Goal: Information Seeking & Learning: Understand process/instructions

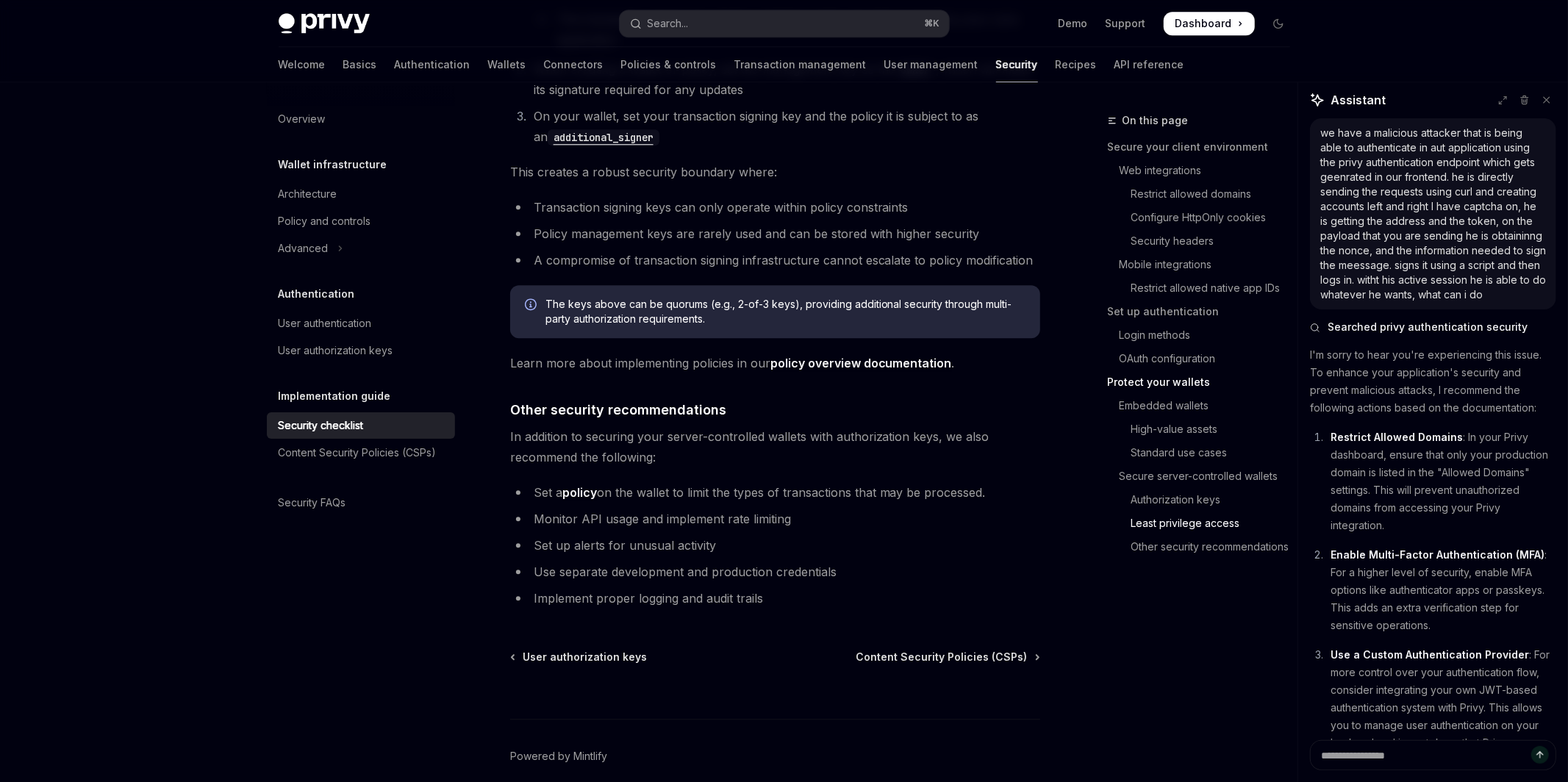
scroll to position [268, 0]
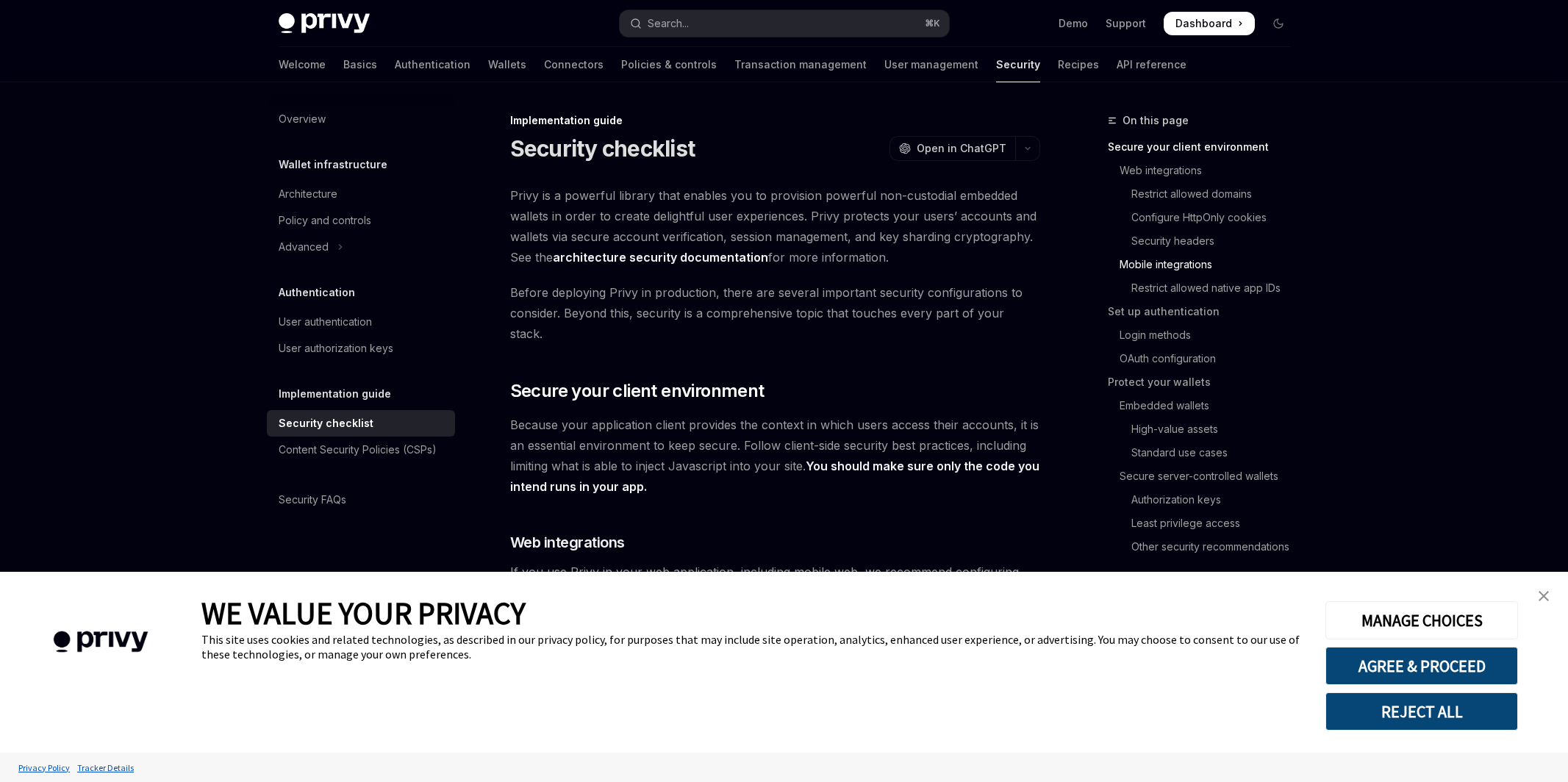
scroll to position [1043, 0]
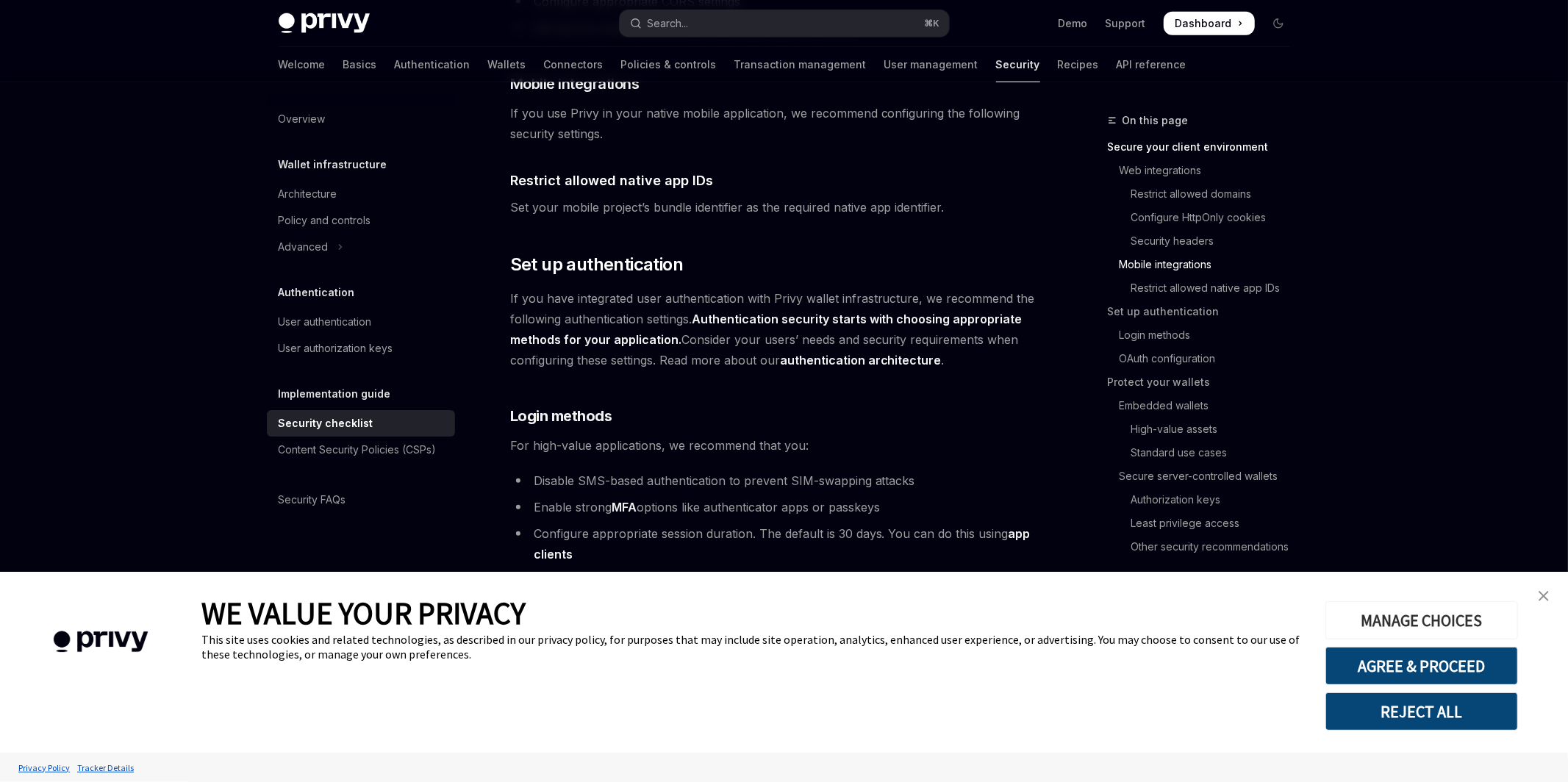
drag, startPoint x: 1475, startPoint y: 722, endPoint x: 1446, endPoint y: 611, distance: 114.7
click at [1446, 609] on div "MANAGE CHOICES AGREE & PROCEED REJECT ALL" at bounding box center [1420, 661] width 192 height 137
click at [1438, 672] on button "AGREE & PROCEED" at bounding box center [1421, 665] width 192 height 39
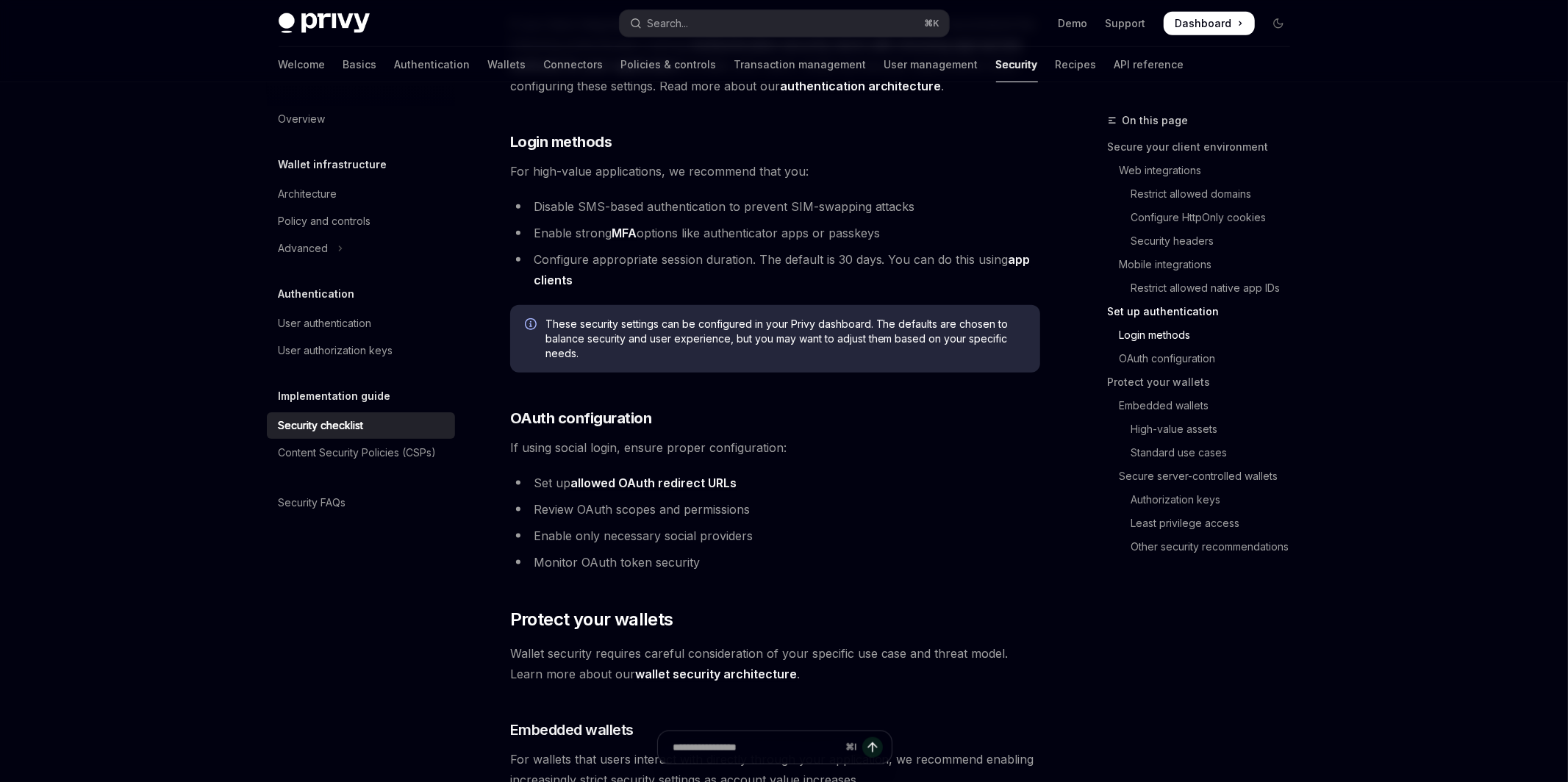
drag, startPoint x: 799, startPoint y: 436, endPoint x: 676, endPoint y: 444, distance: 123.3
click at [684, 442] on div "Privy is a powerful library that enables you to provision powerful non-custodia…" at bounding box center [776, 691] width 530 height 3648
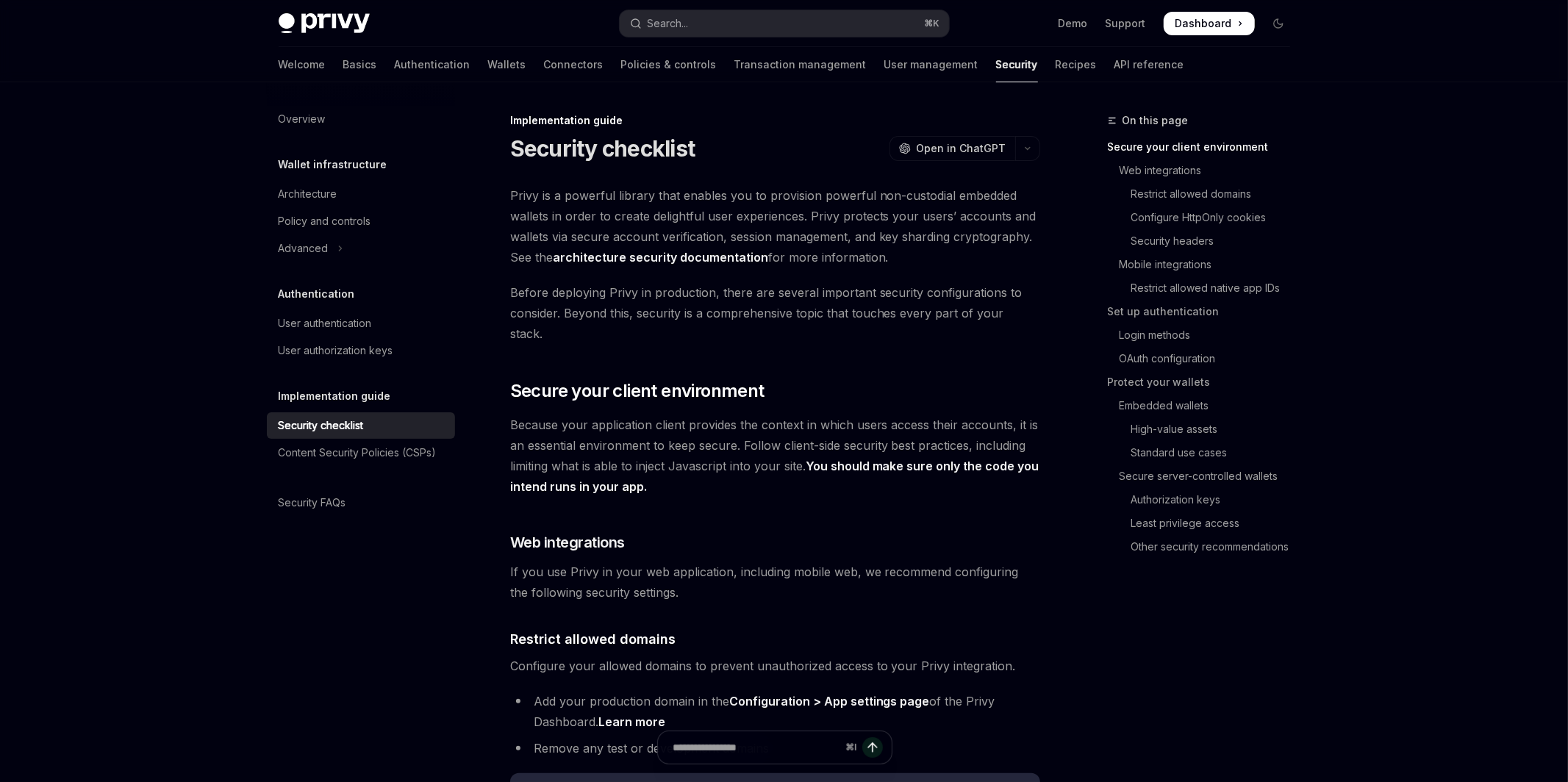
click at [695, 458] on span "Because your application client provides the context in which users access thei…" at bounding box center [776, 455] width 530 height 82
click at [855, 458] on strong "You should make sure only the code you intend runs in your app." at bounding box center [775, 475] width 529 height 35
click at [825, 470] on span "Because your application client provides the context in which users access thei…" at bounding box center [776, 455] width 530 height 82
click at [683, 289] on span "Before deploying Privy in production, there are several important security conf…" at bounding box center [776, 312] width 530 height 61
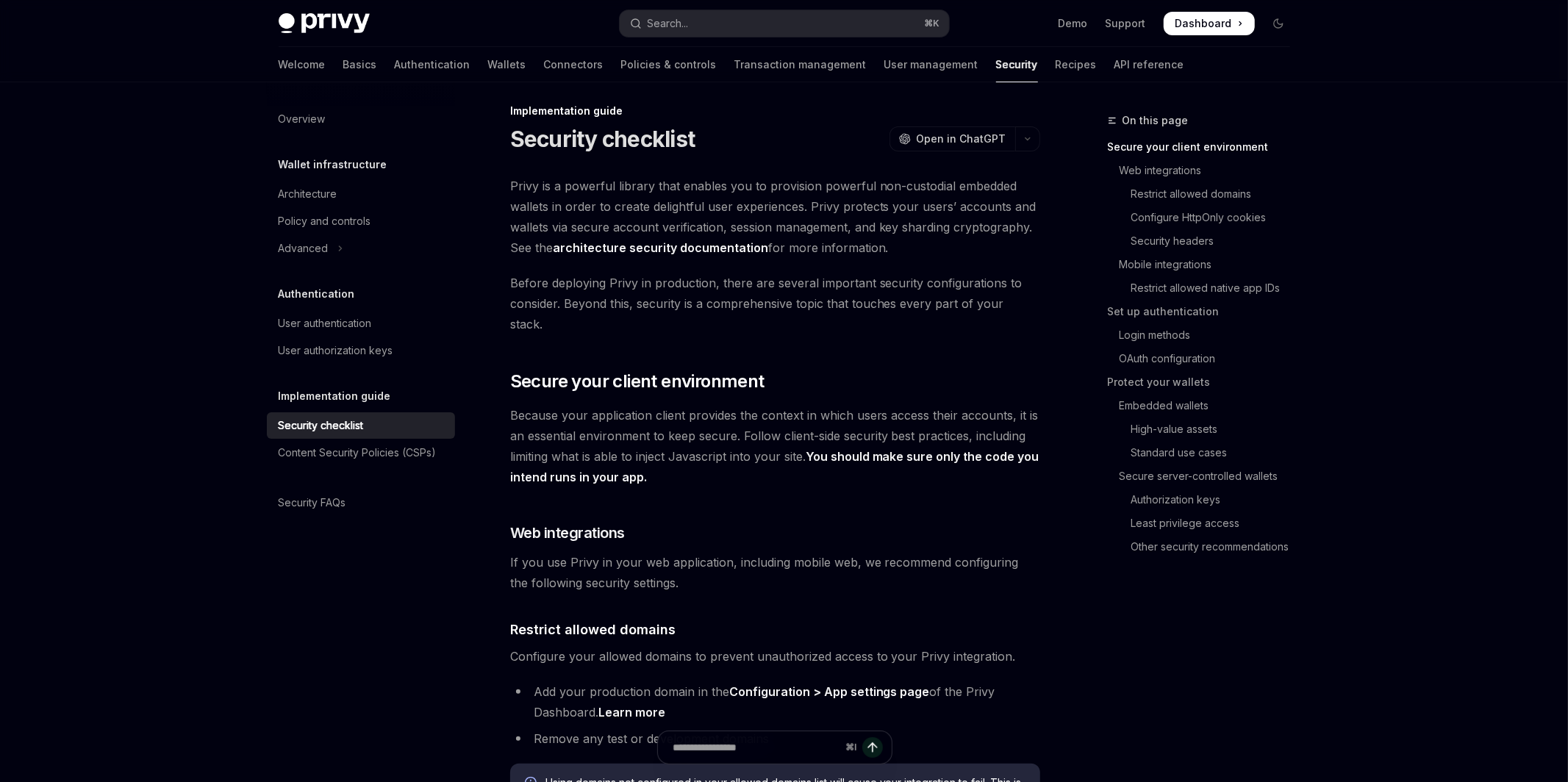
scroll to position [20, 0]
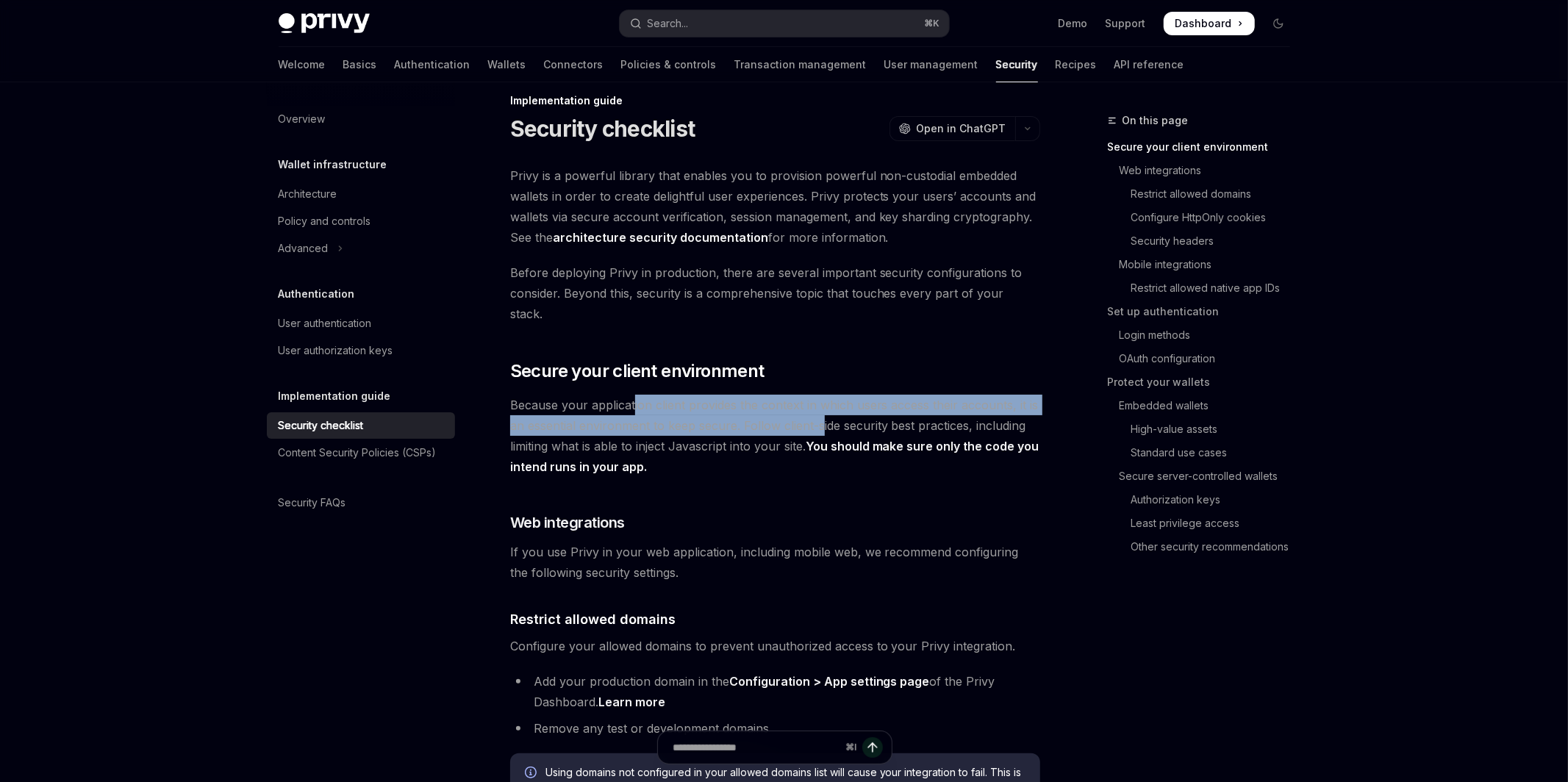
drag, startPoint x: 633, startPoint y: 386, endPoint x: 821, endPoint y: 396, distance: 188.3
click at [821, 396] on span "Because your application client provides the context in which users access thei…" at bounding box center [776, 435] width 530 height 82
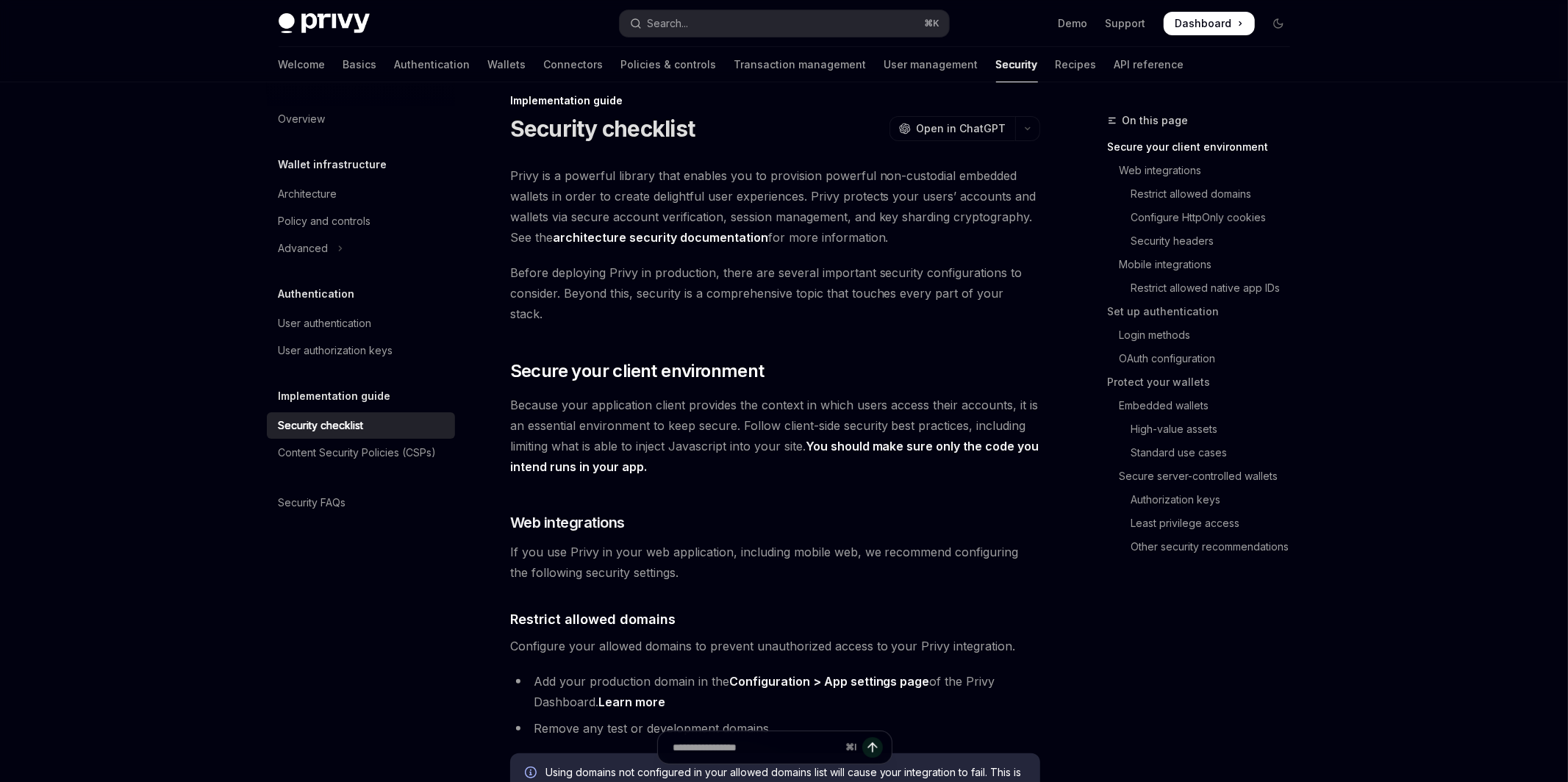
click at [821, 397] on span "Because your application client provides the context in which users access thei…" at bounding box center [776, 435] width 530 height 82
drag, startPoint x: 738, startPoint y: 404, endPoint x: 879, endPoint y: 407, distance: 141.0
click at [879, 407] on span "Because your application client provides the context in which users access thei…" at bounding box center [776, 435] width 530 height 82
click at [876, 439] on strong "You should make sure only the code you intend runs in your app." at bounding box center [775, 456] width 529 height 35
drag, startPoint x: 791, startPoint y: 427, endPoint x: 855, endPoint y: 427, distance: 64.0
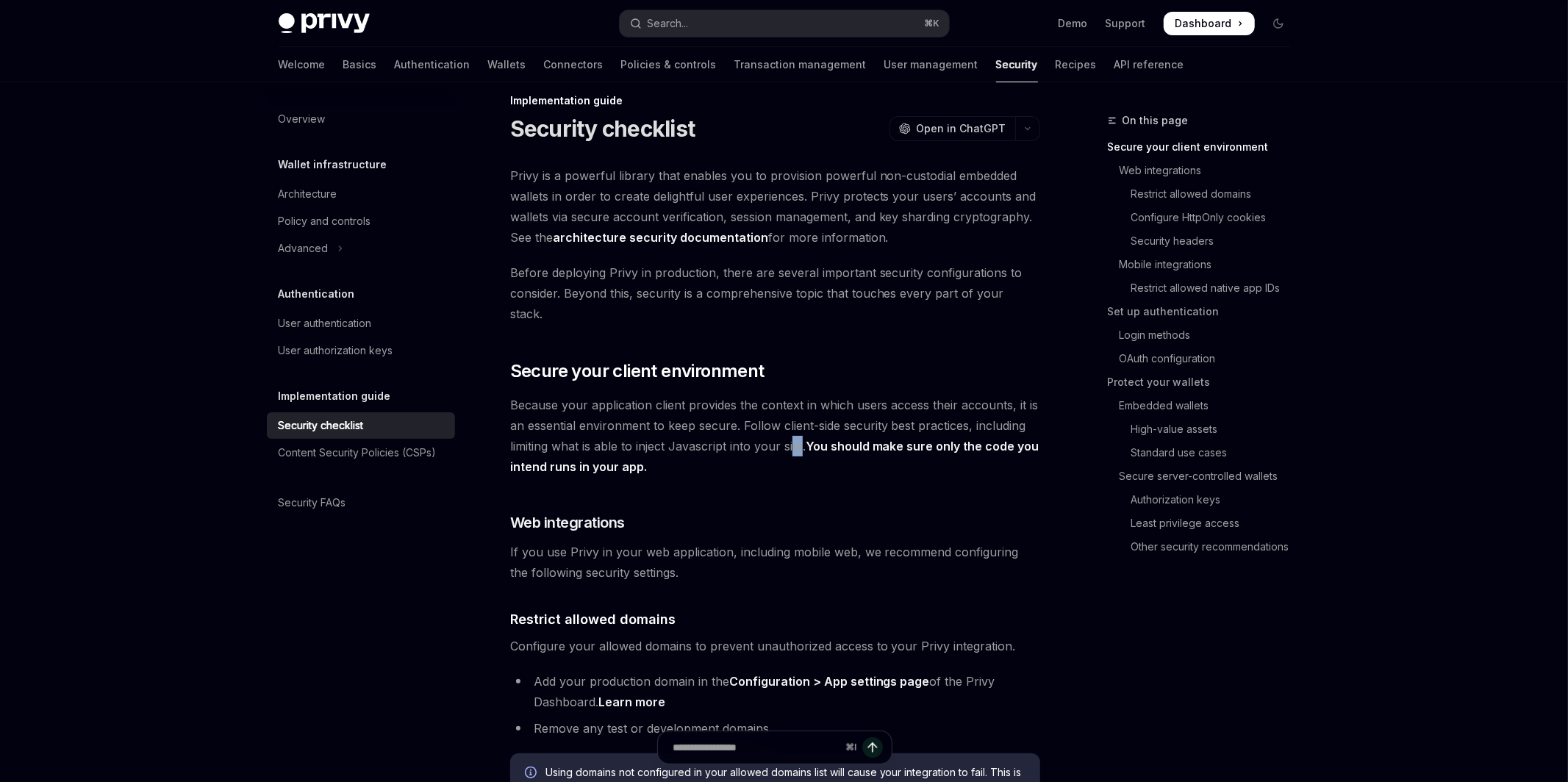
click at [828, 427] on span "Because your application client provides the context in which users access thei…" at bounding box center [776, 435] width 530 height 82
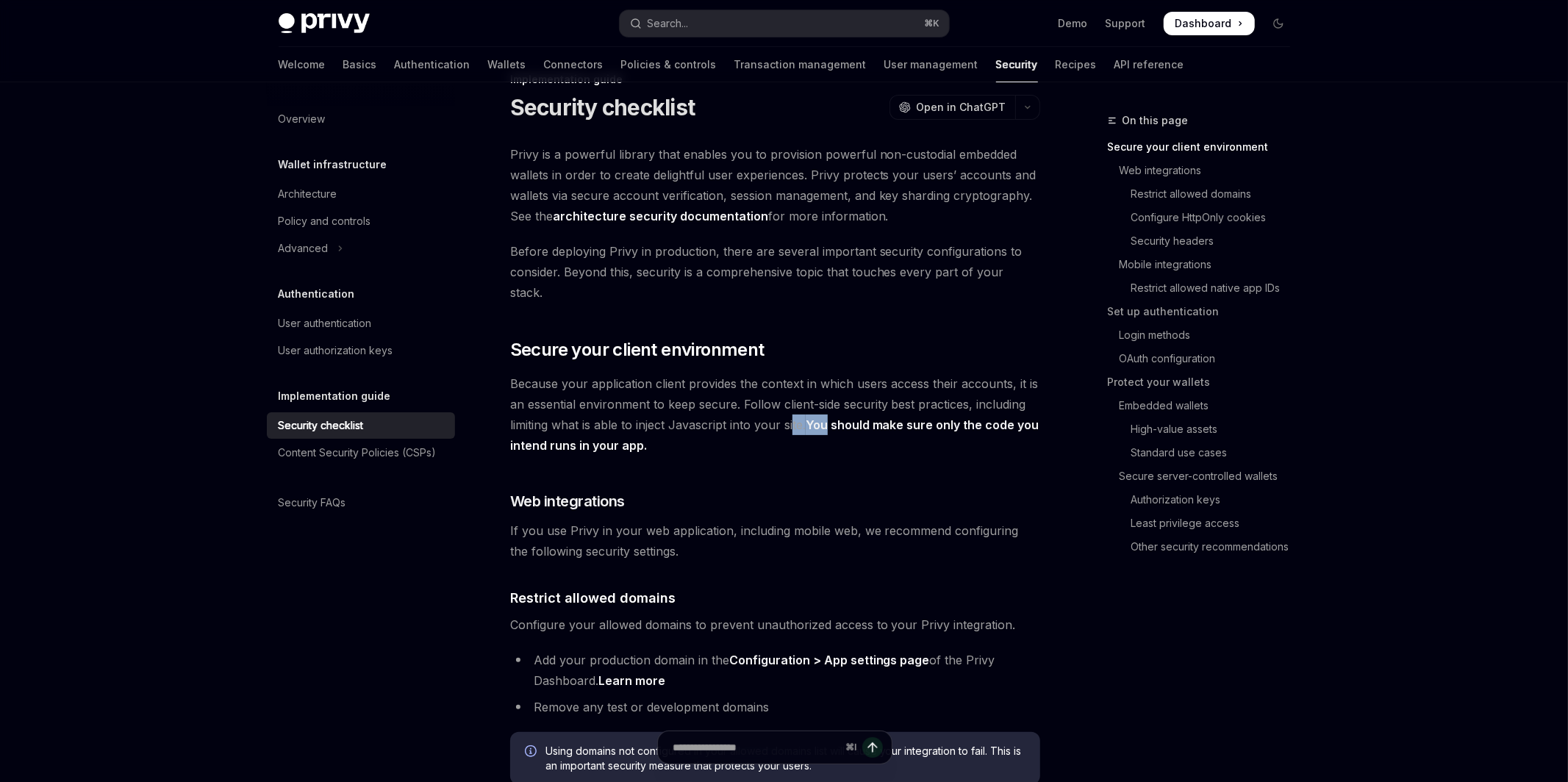
scroll to position [62, 0]
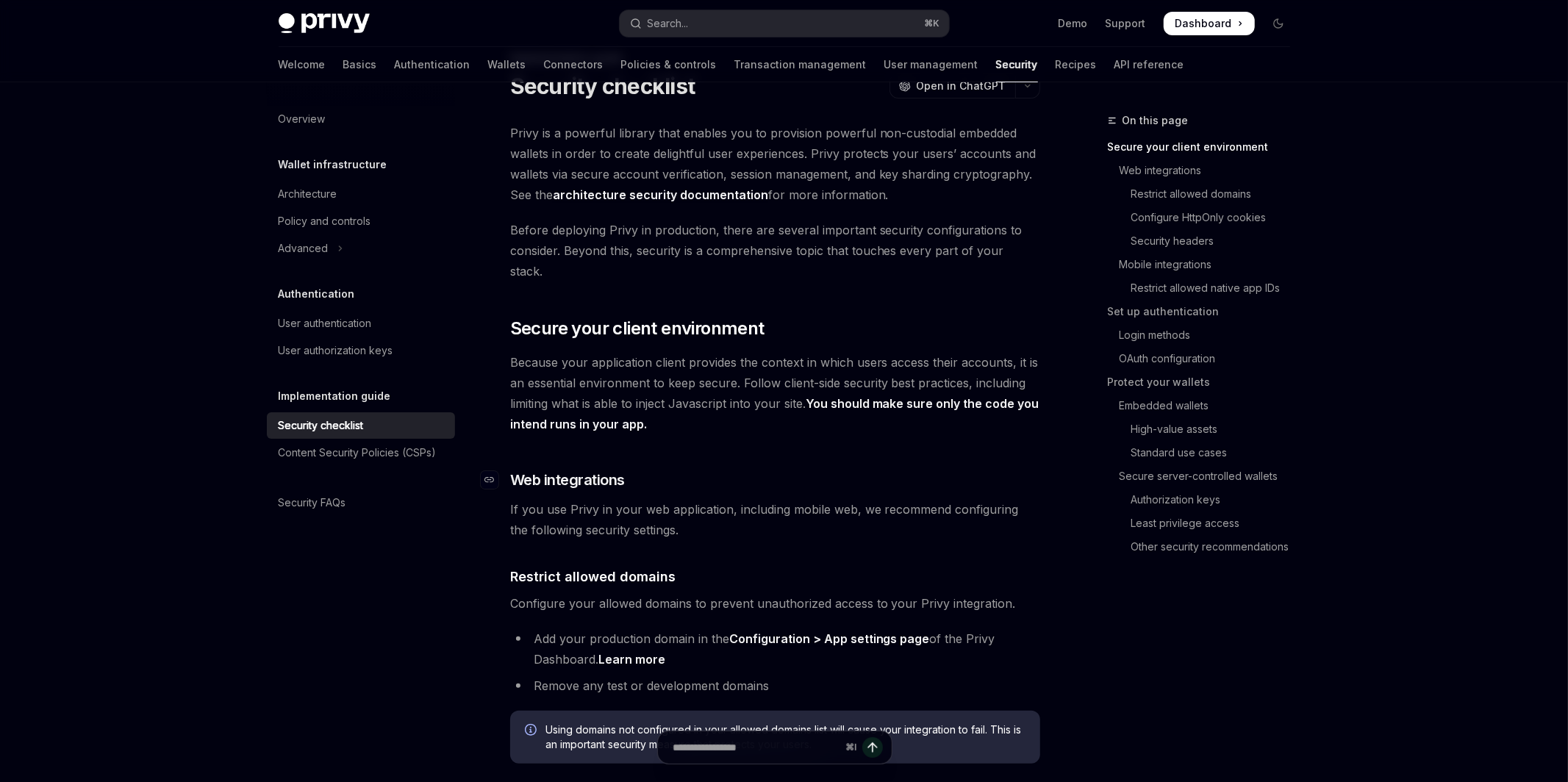
click at [691, 470] on h3 "​ Web integrations" at bounding box center [776, 480] width 530 height 21
drag, startPoint x: 693, startPoint y: 492, endPoint x: 820, endPoint y: 494, distance: 127.0
click at [820, 499] on span "If you use Privy in your web application, including mobile web, we recommend co…" at bounding box center [776, 520] width 530 height 42
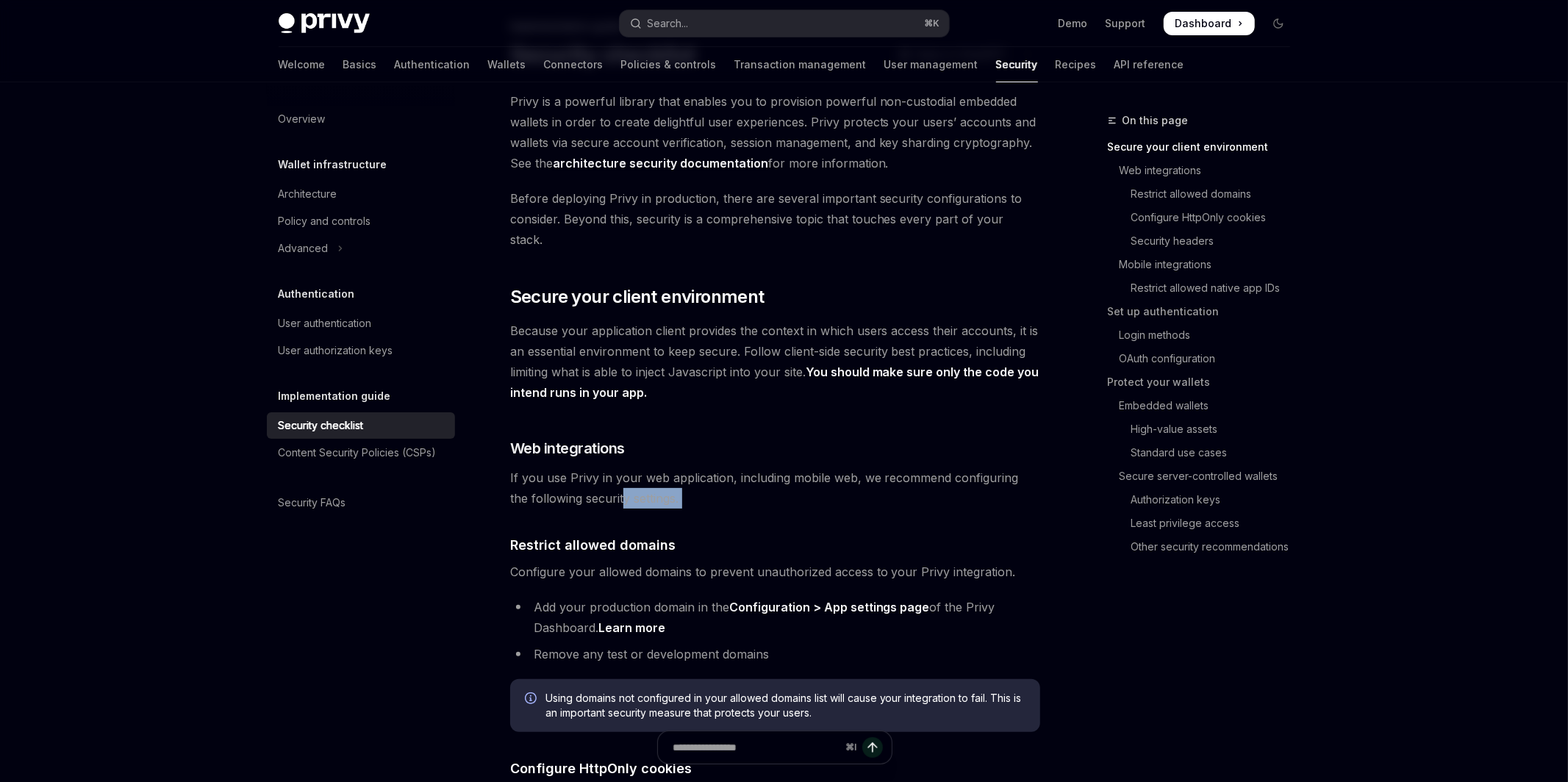
drag, startPoint x: 802, startPoint y: 491, endPoint x: 600, endPoint y: 479, distance: 202.4
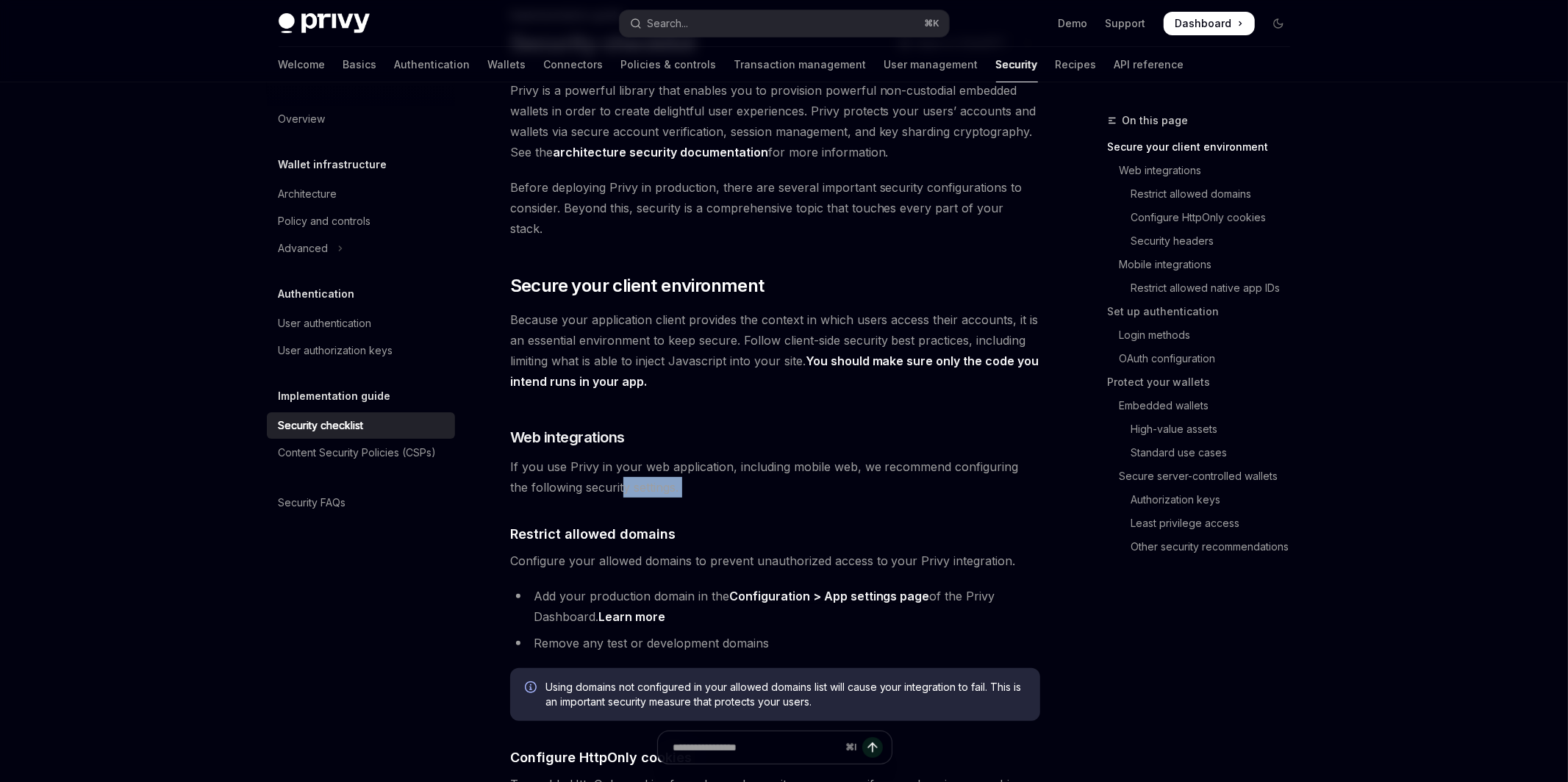
scroll to position [165, 0]
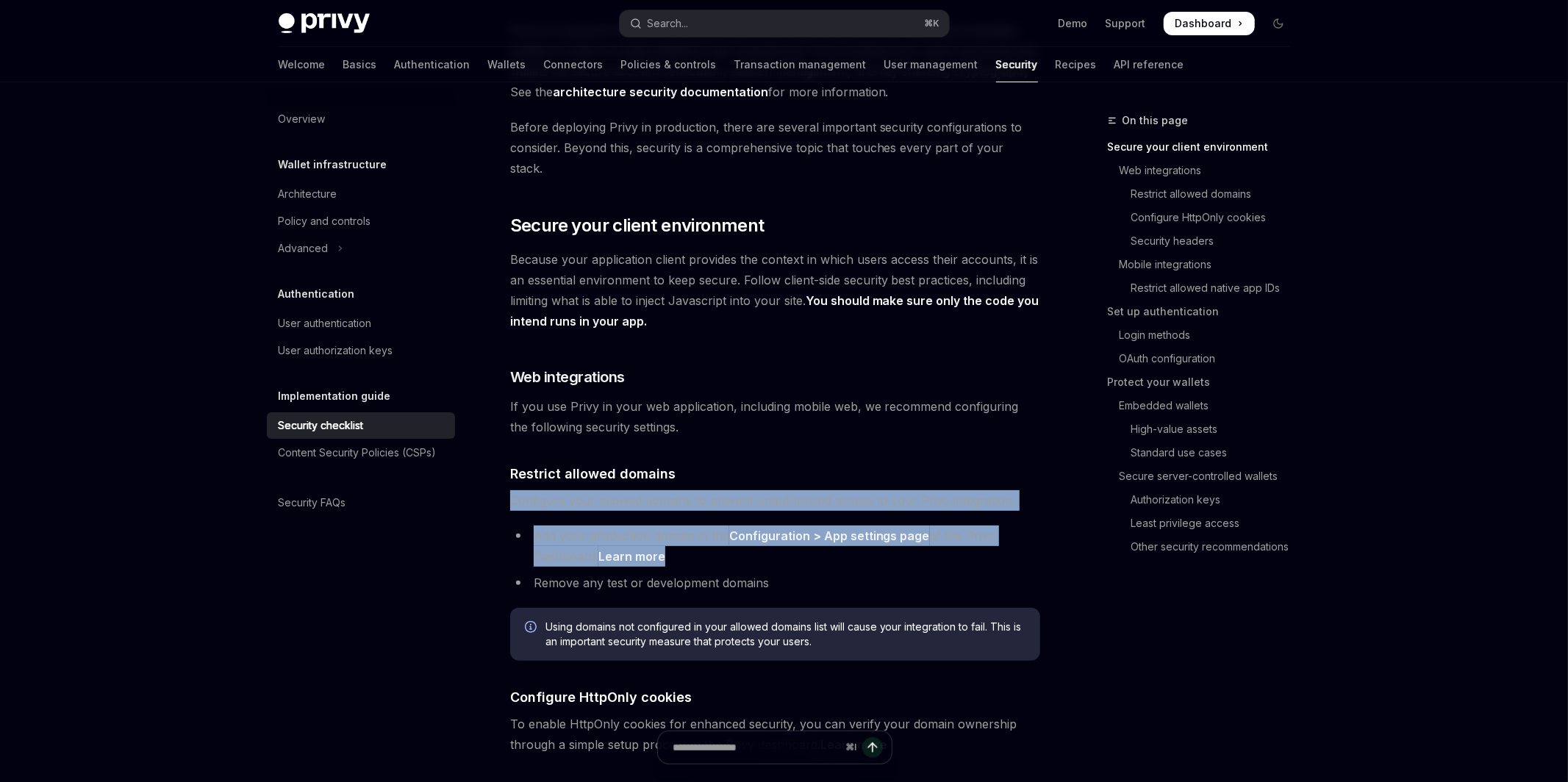
drag, startPoint x: 509, startPoint y: 481, endPoint x: 1026, endPoint y: 533, distance: 519.6
click at [739, 534] on li "Add your production domain in the Configuration > App settings page of the Priv…" at bounding box center [776, 546] width 530 height 42
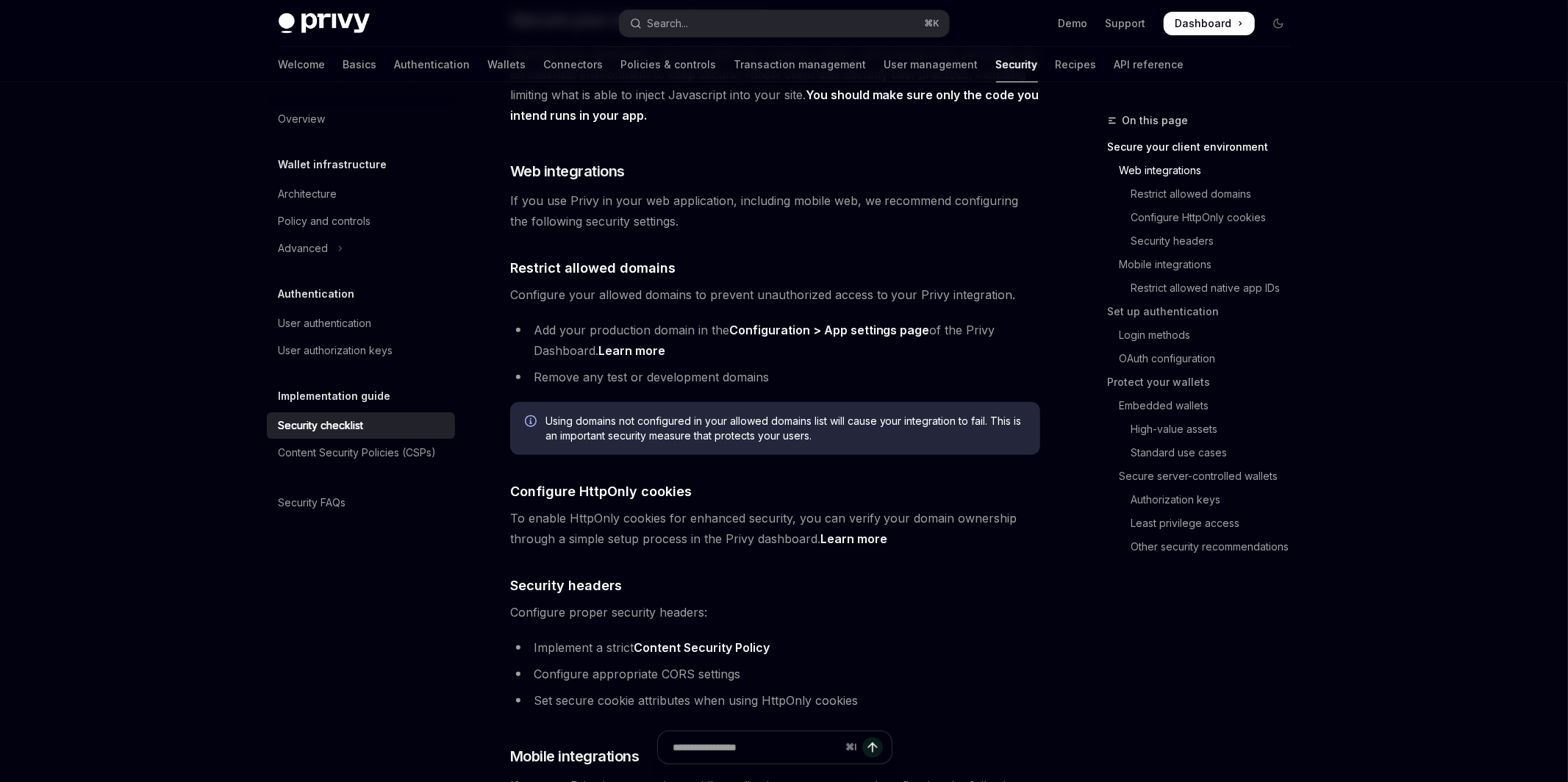
scroll to position [468, 0]
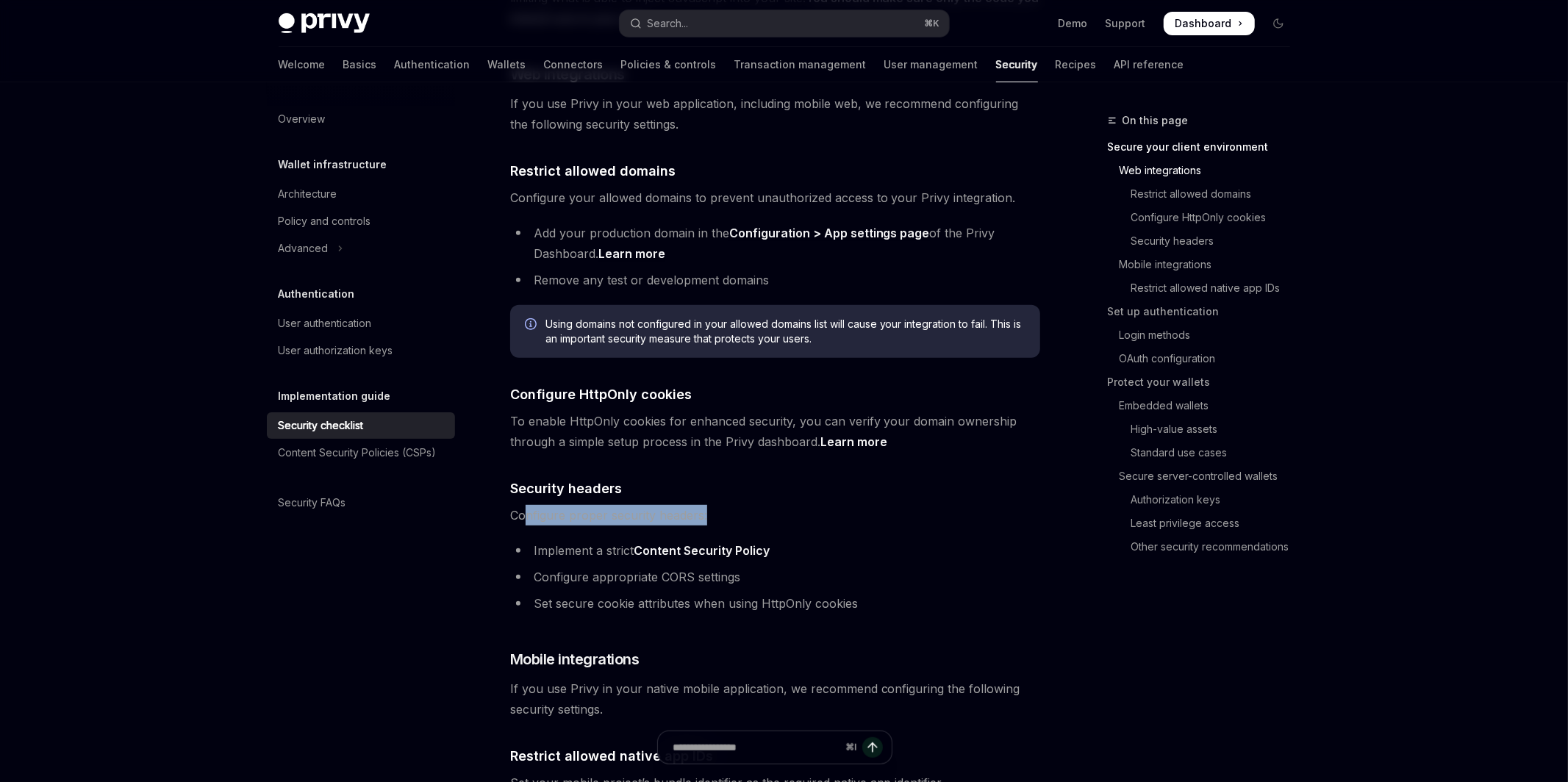
drag, startPoint x: 739, startPoint y: 491, endPoint x: 525, endPoint y: 487, distance: 214.0
click at [525, 505] on span "Configure proper security headers:" at bounding box center [776, 515] width 530 height 21
drag, startPoint x: 542, startPoint y: 535, endPoint x: 620, endPoint y: 541, distance: 78.2
click at [620, 541] on ul "Implement a strict Content Security Policy Configure appropriate CORS settings …" at bounding box center [776, 577] width 530 height 74
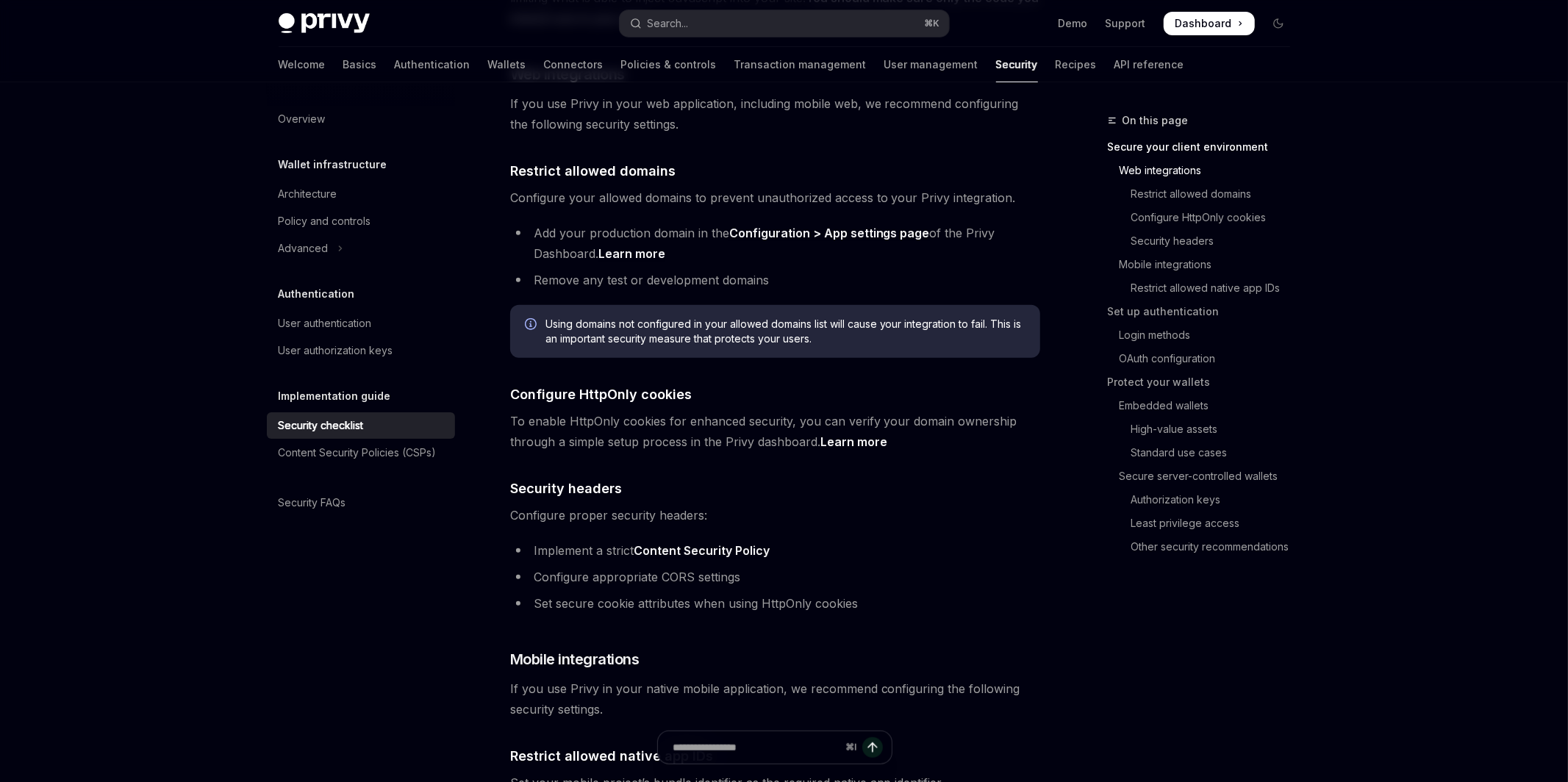
click at [528, 567] on li "Configure appropriate CORS settings" at bounding box center [776, 577] width 530 height 21
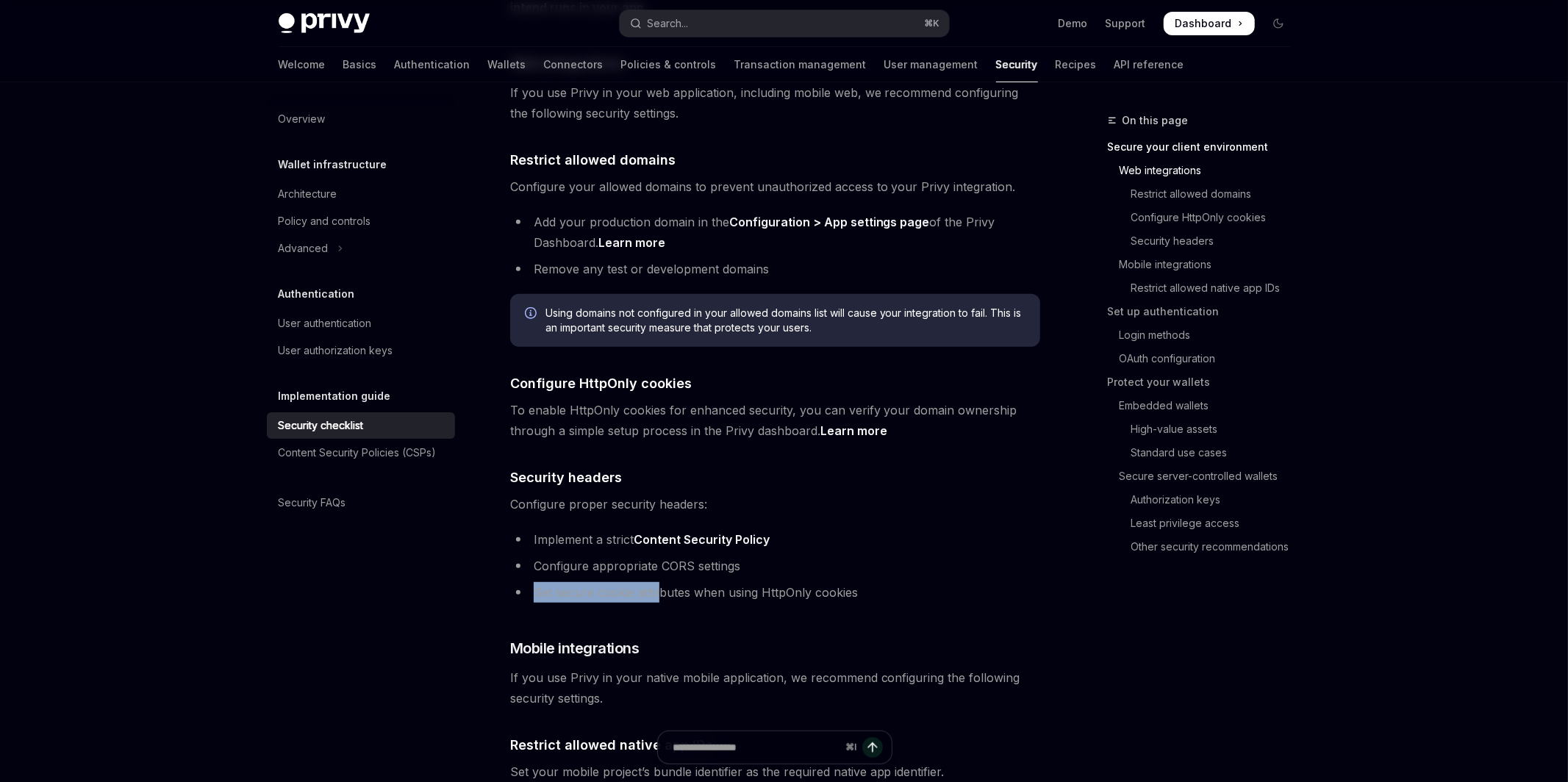
drag, startPoint x: 517, startPoint y: 570, endPoint x: 660, endPoint y: 576, distance: 143.1
click at [660, 582] on li "Set secure cookie attributes when using HttpOnly cookies" at bounding box center [776, 592] width 530 height 21
drag, startPoint x: 660, startPoint y: 576, endPoint x: 594, endPoint y: 565, distance: 66.9
click at [594, 582] on li "Set secure cookie attributes when using HttpOnly cookies" at bounding box center [776, 592] width 530 height 21
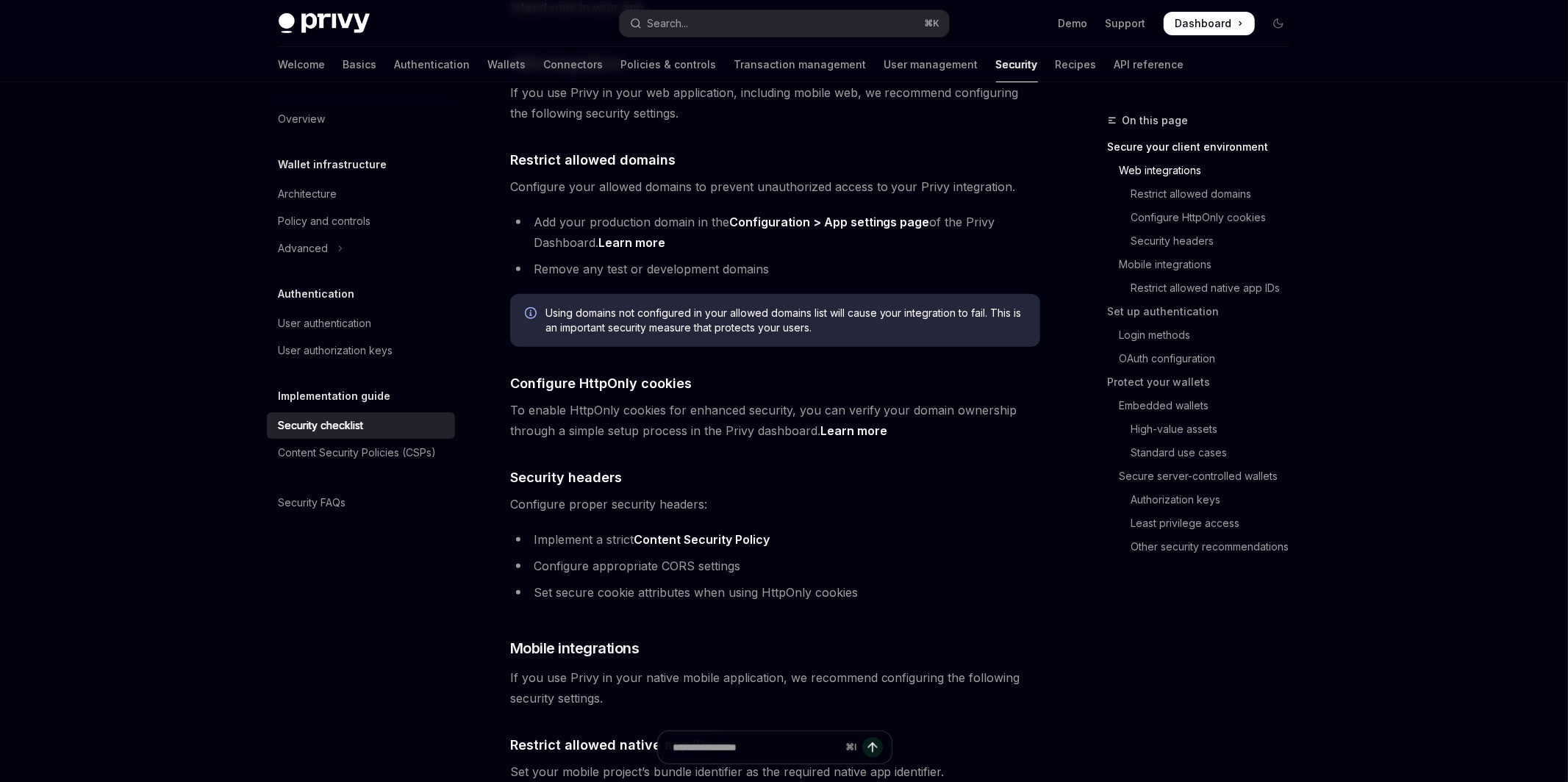
click at [657, 556] on li "Configure appropriate CORS settings" at bounding box center [776, 566] width 530 height 21
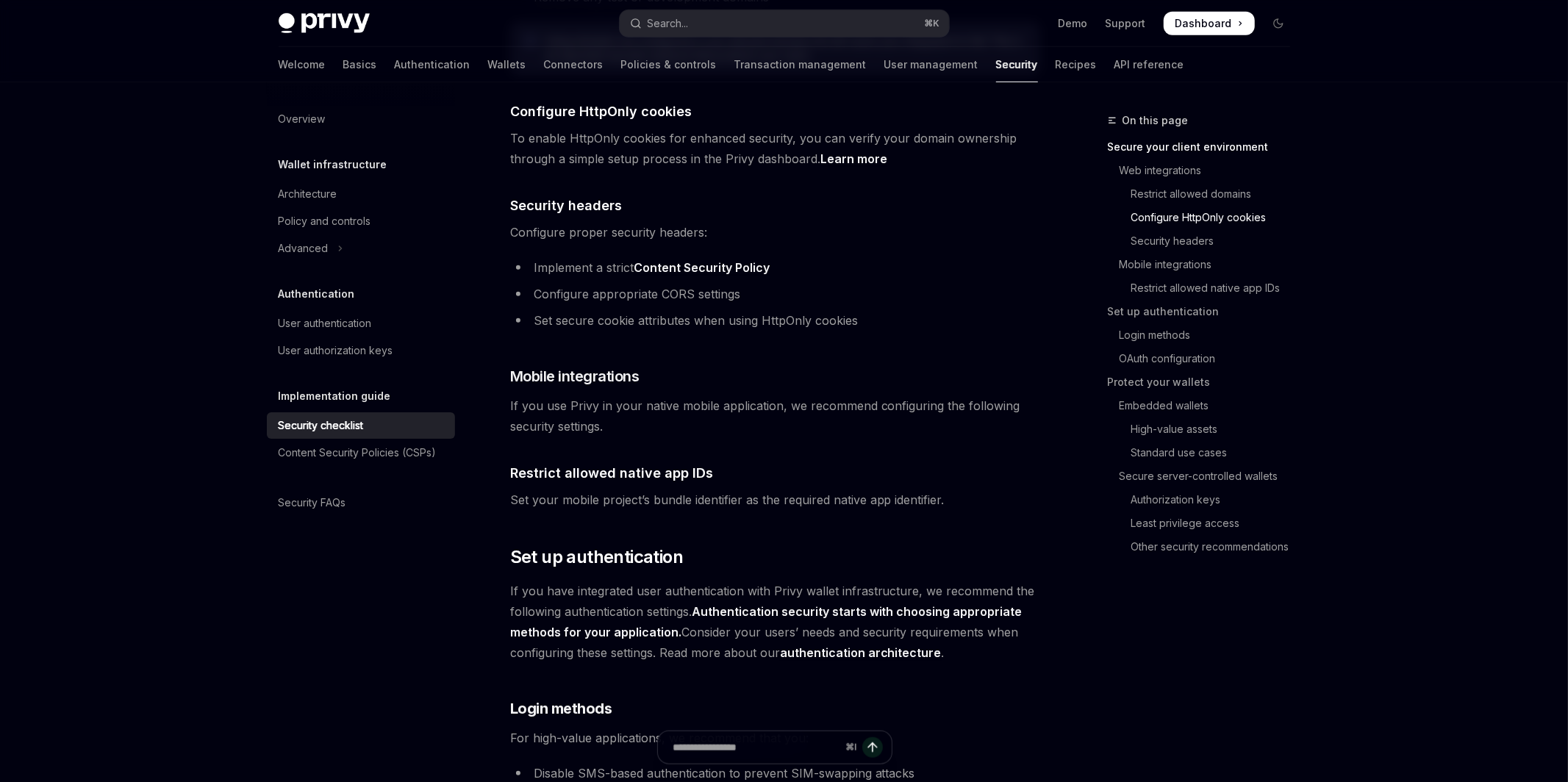
scroll to position [801, 0]
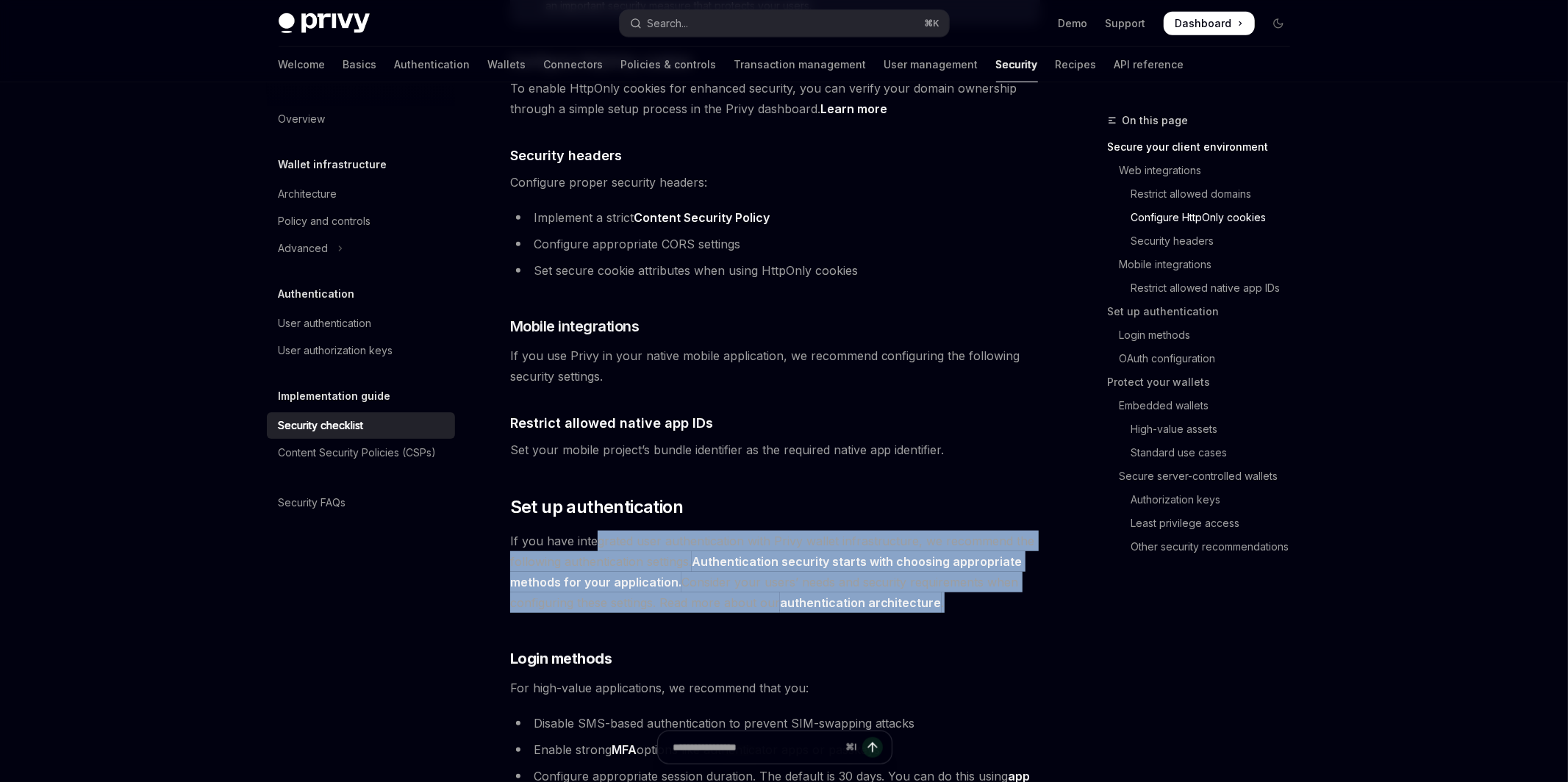
drag, startPoint x: 597, startPoint y: 527, endPoint x: 1022, endPoint y: 584, distance: 428.8
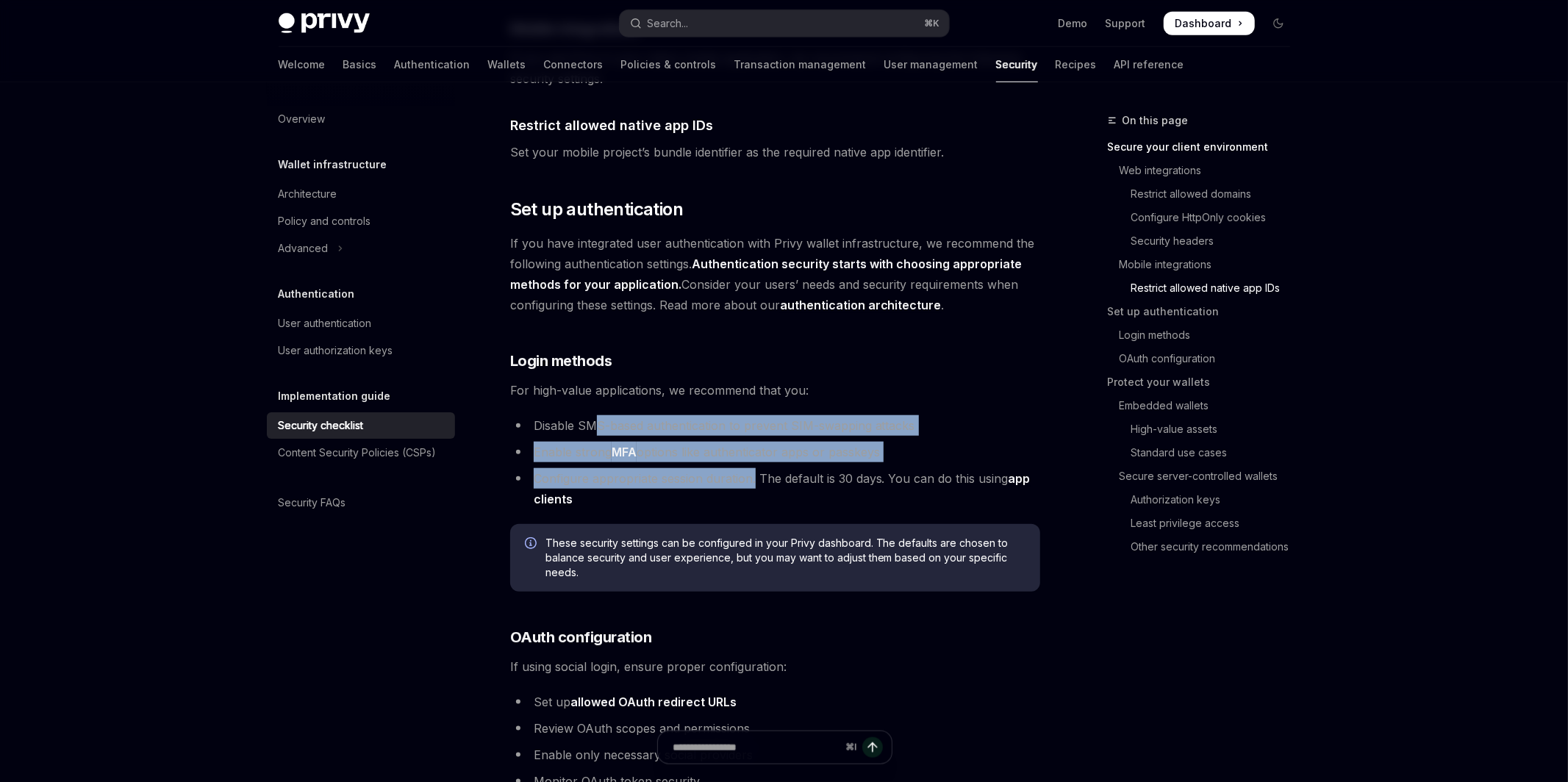
drag, startPoint x: 593, startPoint y: 403, endPoint x: 753, endPoint y: 458, distance: 169.2
click at [753, 458] on ul "Disable SMS-based authentication to prevent SIM-swapping attacks Enable strong …" at bounding box center [776, 462] width 530 height 94
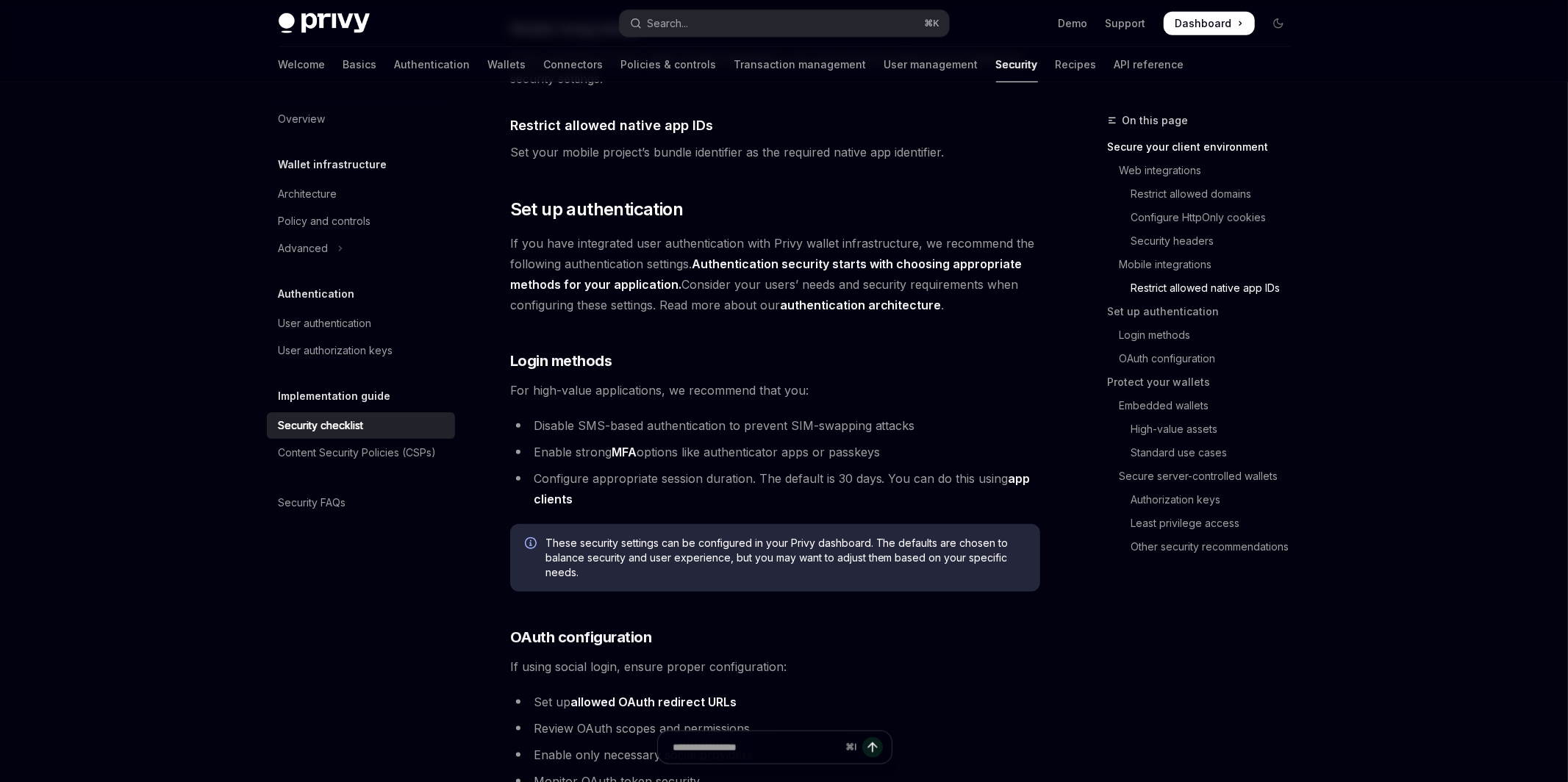
click at [750, 468] on li "Configure appropriate session duration. The default is 30 days. You can do this…" at bounding box center [776, 489] width 530 height 42
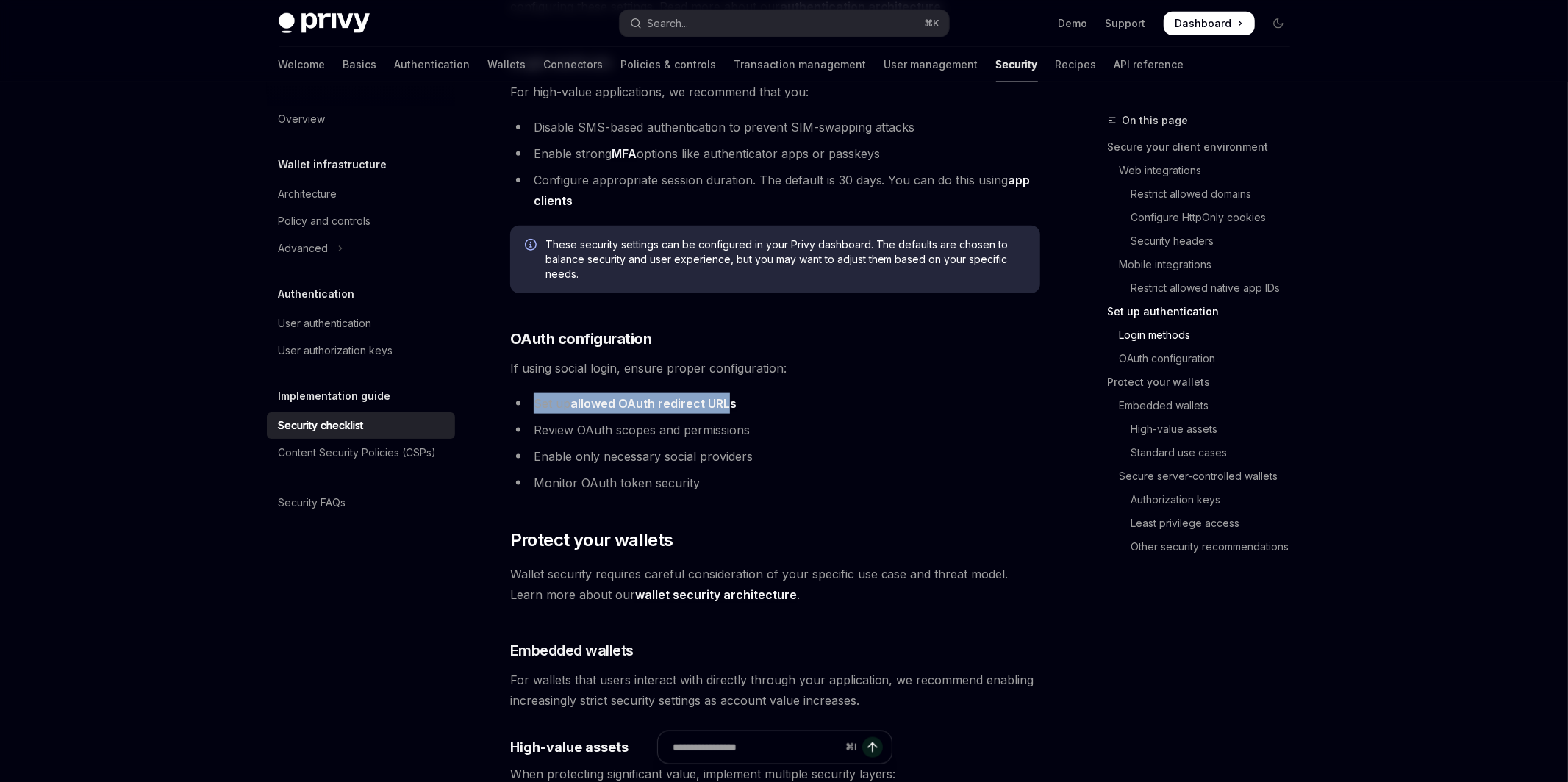
drag, startPoint x: 529, startPoint y: 385, endPoint x: 727, endPoint y: 391, distance: 198.1
click at [727, 393] on li "Set up allowed OAuth redirect URLs" at bounding box center [776, 404] width 530 height 21
click at [724, 393] on li "Set up allowed OAuth redirect URLs" at bounding box center [776, 404] width 530 height 21
drag, startPoint x: 582, startPoint y: 345, endPoint x: 783, endPoint y: 351, distance: 201.1
click at [783, 358] on span "If using social login, ensure proper configuration:" at bounding box center [776, 368] width 530 height 21
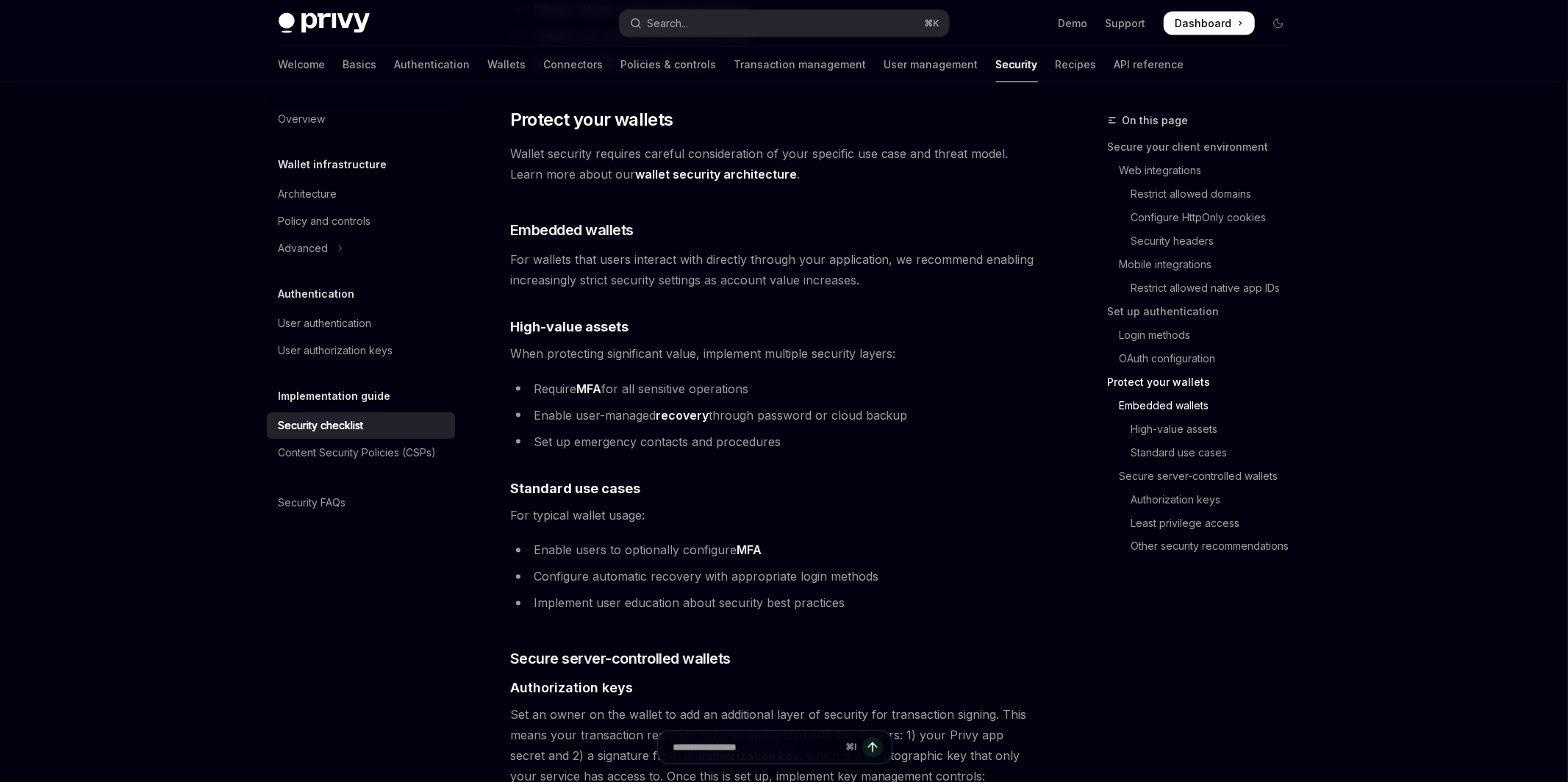
scroll to position [2142, 0]
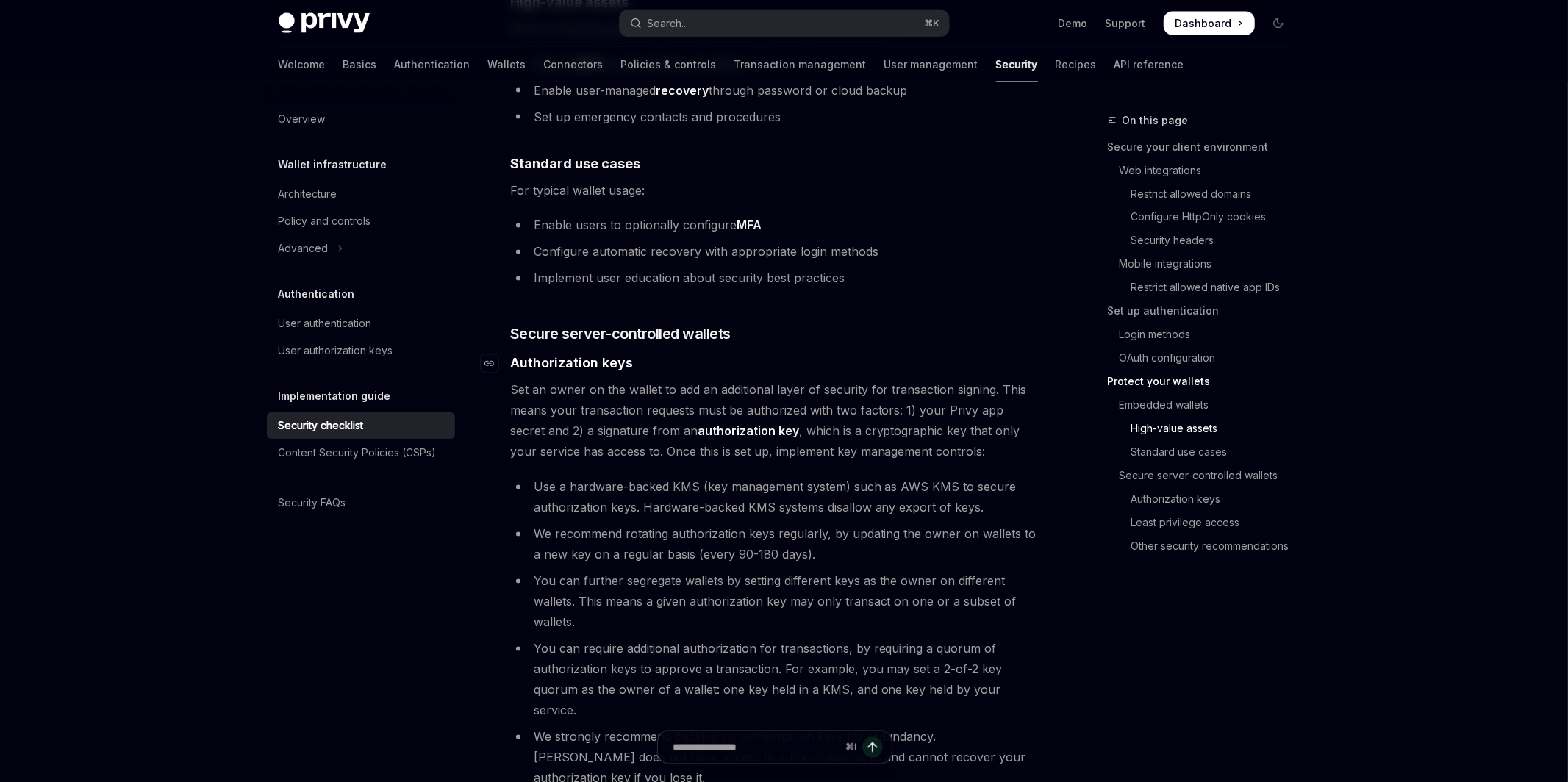
click at [770, 354] on h4 "​ Authorization keys" at bounding box center [776, 363] width 530 height 20
click at [613, 380] on span "Set an owner on the wallet to add an additional layer of security for transacti…" at bounding box center [776, 421] width 530 height 82
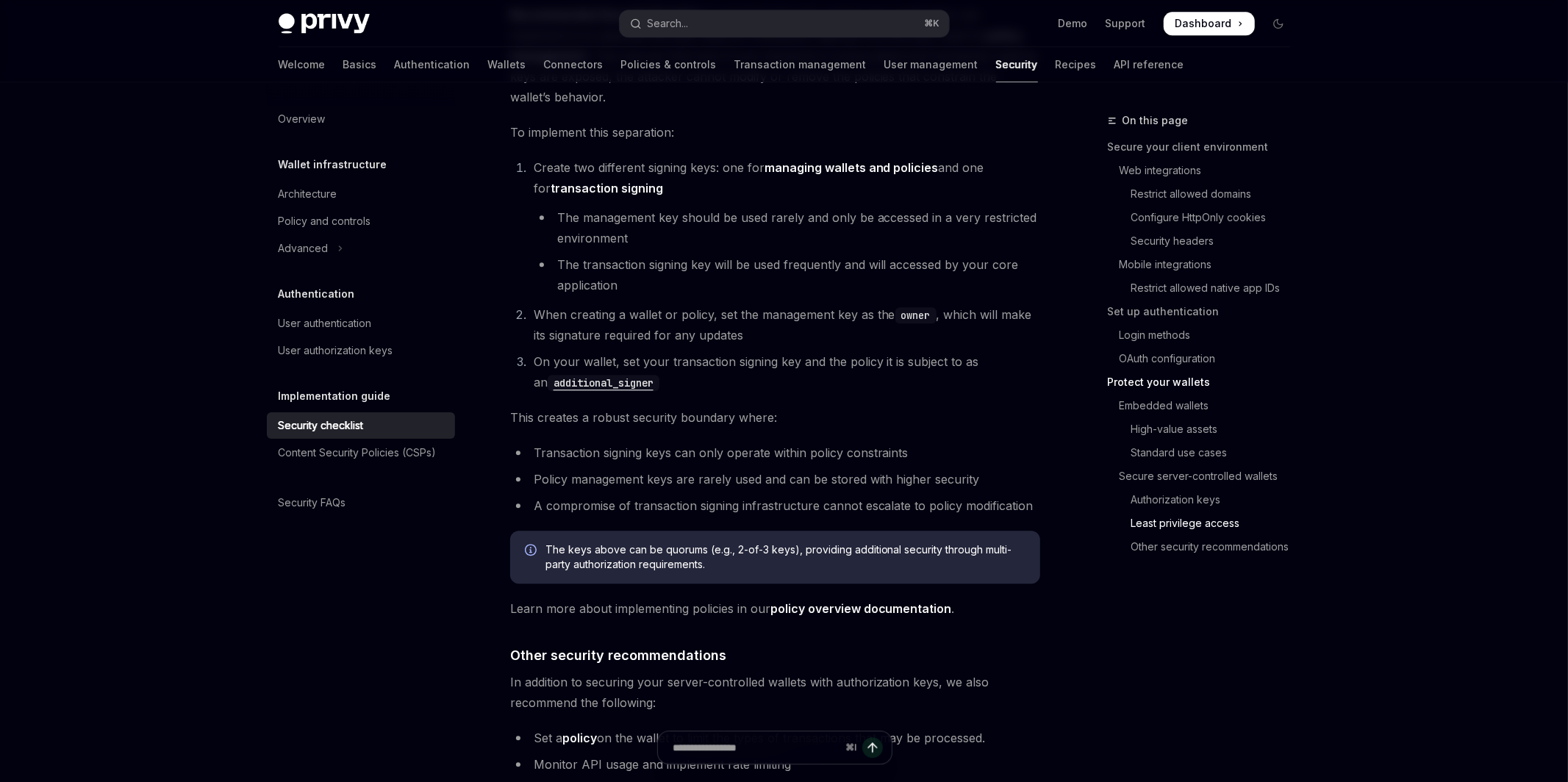
scroll to position [3043, 0]
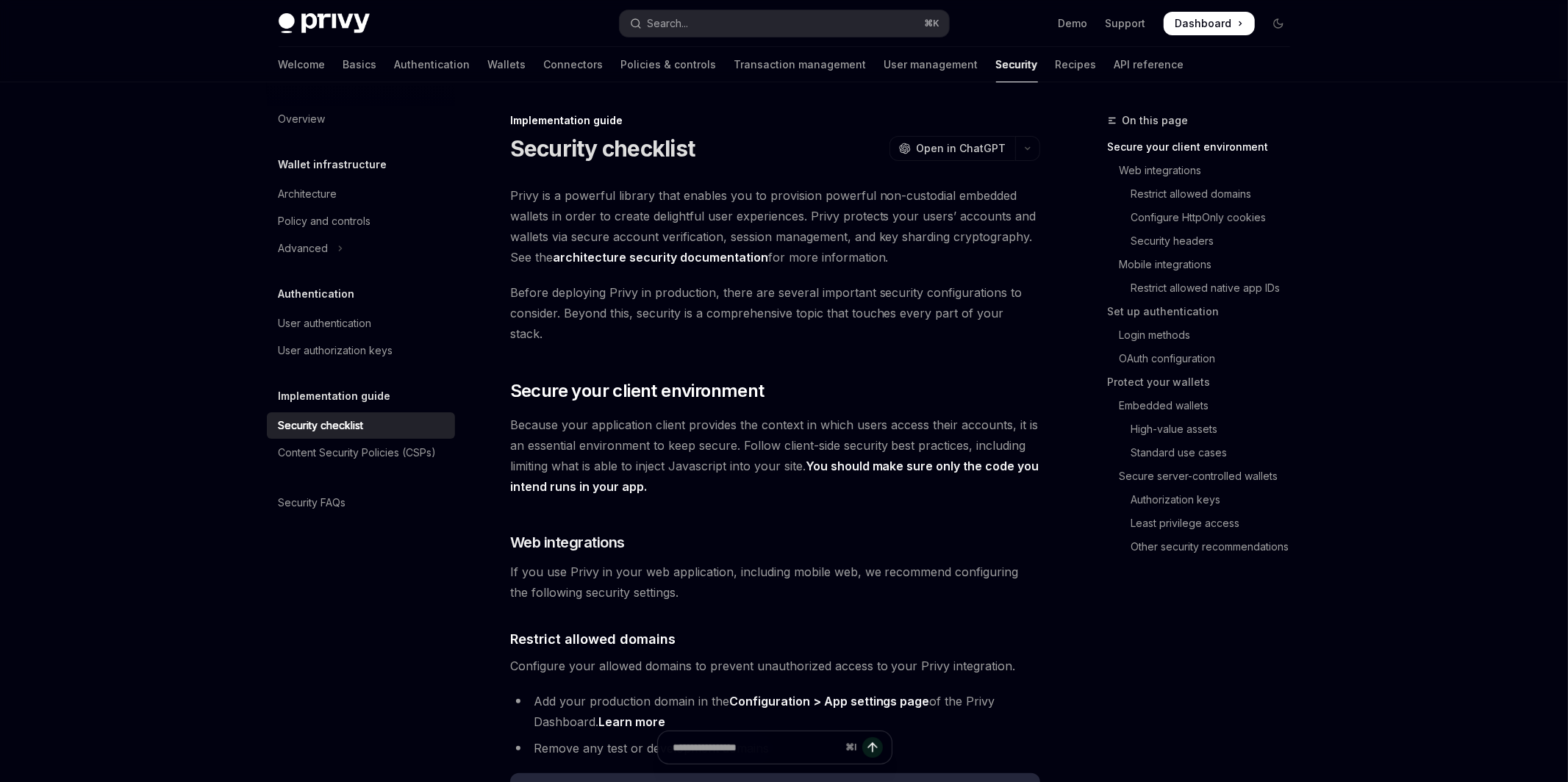
click at [567, 139] on h1 "Security checklist" at bounding box center [603, 148] width 185 height 26
click at [617, 471] on strong "You should make sure only the code you intend runs in your app." at bounding box center [775, 475] width 529 height 35
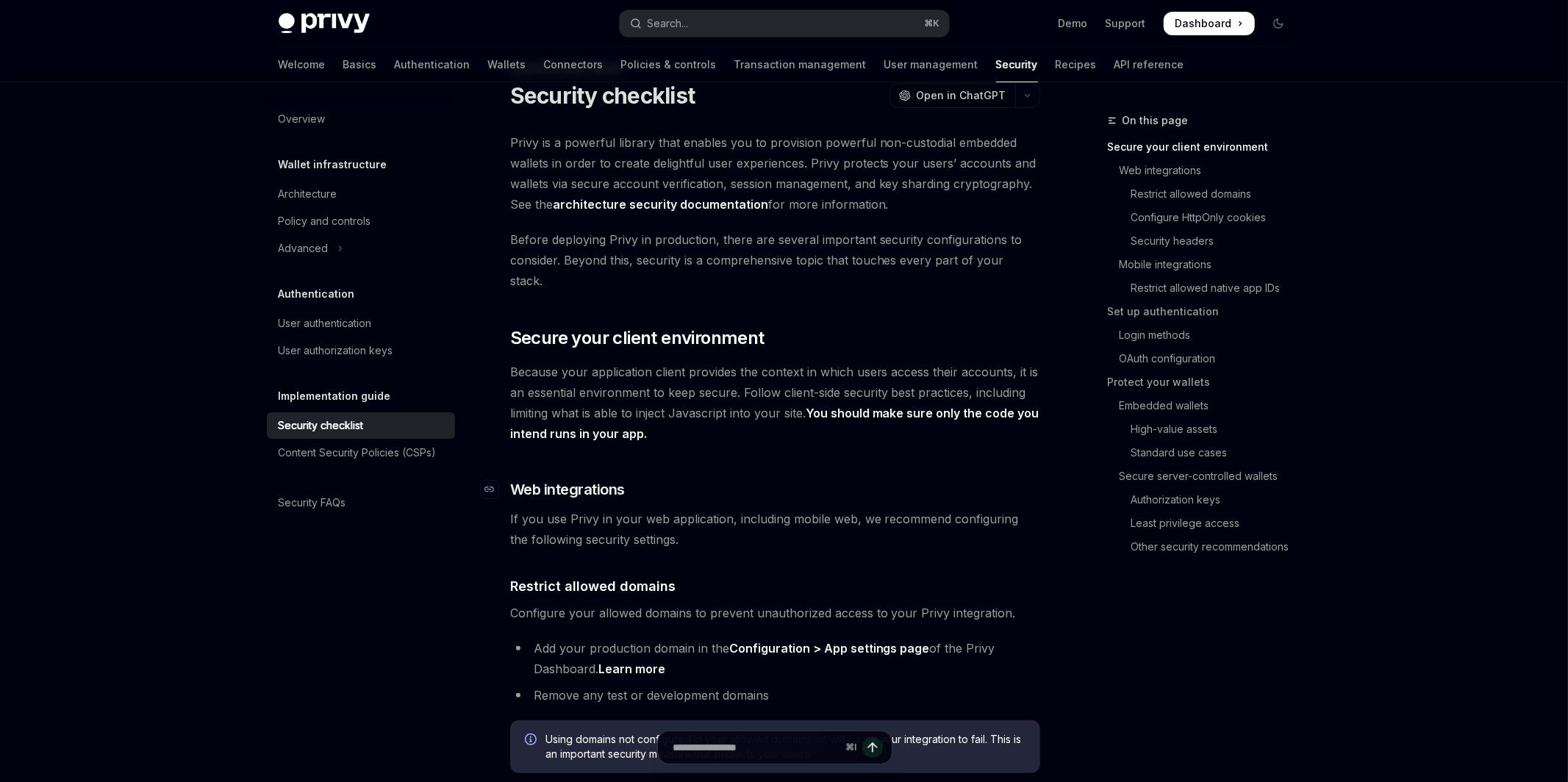
scroll to position [254, 0]
